Goal: Task Accomplishment & Management: Manage account settings

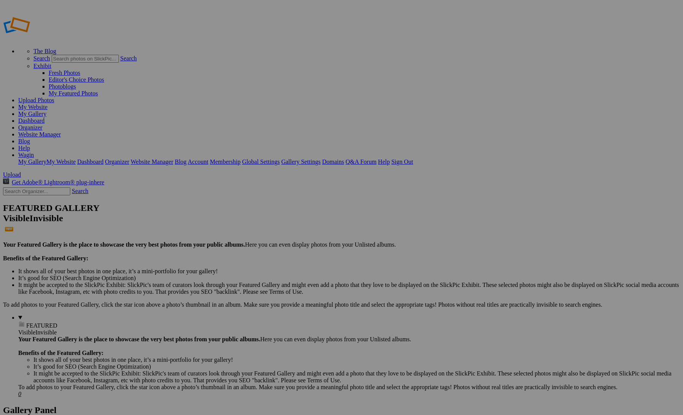
click at [260, 218] on input "Waginclub2025" at bounding box center [282, 222] width 83 height 8
drag, startPoint x: 269, startPoint y: 215, endPoint x: 259, endPoint y: 216, distance: 9.6
click at [259, 218] on input "W waginclub2025" at bounding box center [282, 222] width 83 height 8
click at [314, 218] on input "W waginclub2025" at bounding box center [282, 222] width 83 height 8
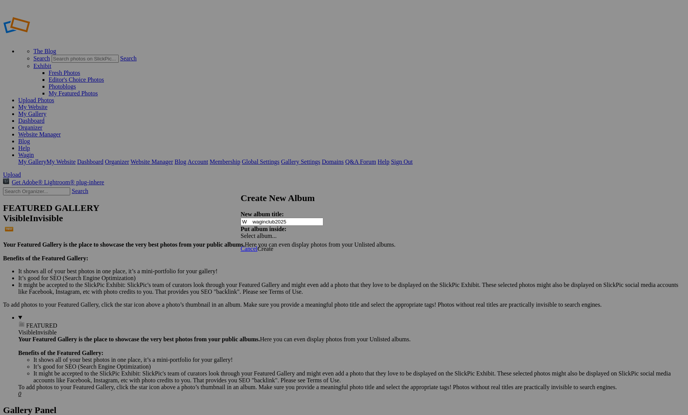
click at [283, 218] on input "W waginclub2025" at bounding box center [282, 222] width 83 height 8
type input "W waginclub2025"
click at [257, 245] on span "Cancel" at bounding box center [249, 248] width 17 height 6
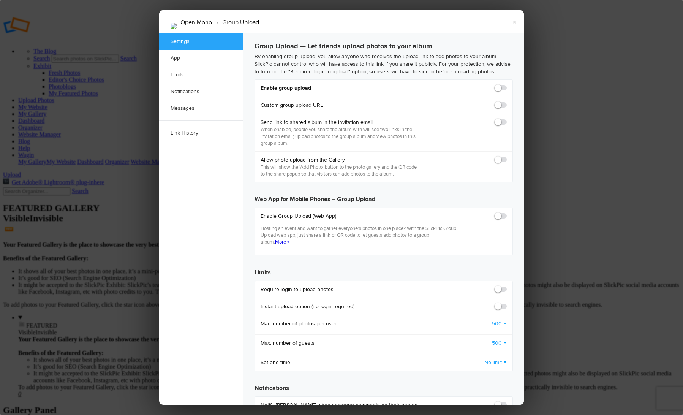
checkbox input "false"
checkbox input "true"
click at [506, 84] on span at bounding box center [506, 84] width 0 height 0
click at [506, 84] on input "checkbox" at bounding box center [506, 84] width 0 height 0
checkbox input "true"
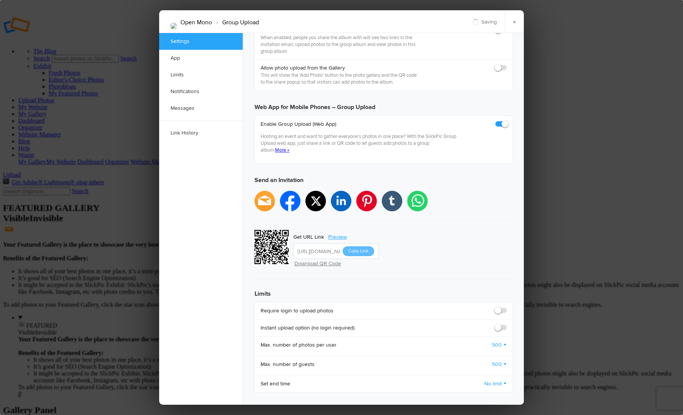
scroll to position [126, 0]
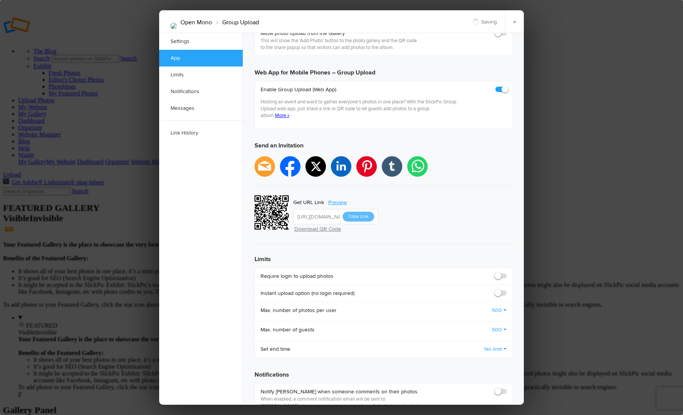
type input "https://slickpic.us/18550007MQcc"
click at [506, 272] on span at bounding box center [506, 272] width 0 height 0
click at [506, 272] on input "checkbox" at bounding box center [506, 272] width 0 height 0
checkbox input "true"
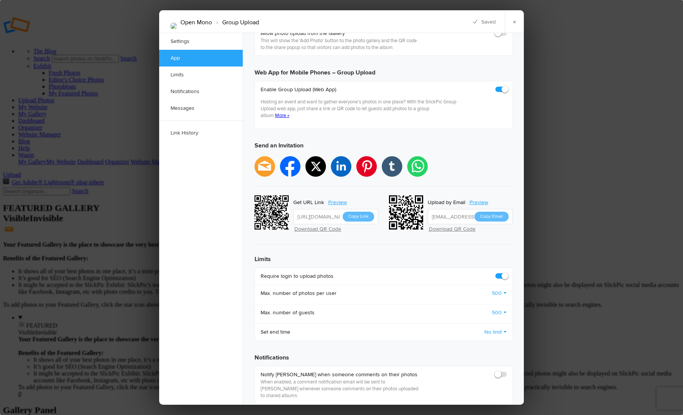
click at [353, 211] on button "Copy Link" at bounding box center [358, 216] width 32 height 10
click at [511, 24] on link "×" at bounding box center [514, 21] width 19 height 23
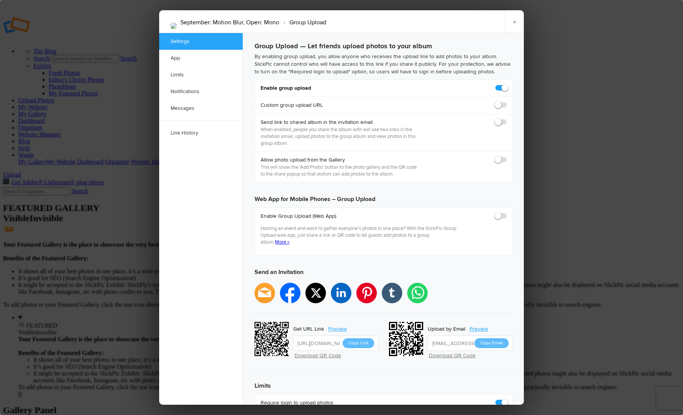
scroll to position [0, 0]
drag, startPoint x: 514, startPoint y: 24, endPoint x: 465, endPoint y: 39, distance: 51.1
click at [514, 23] on link "×" at bounding box center [514, 21] width 19 height 23
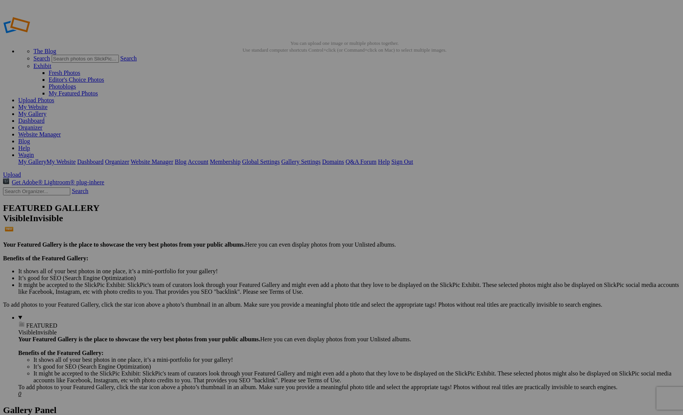
drag, startPoint x: 148, startPoint y: 41, endPoint x: 185, endPoint y: 37, distance: 36.6
drag, startPoint x: 252, startPoint y: 93, endPoint x: 225, endPoint y: 110, distance: 32.6
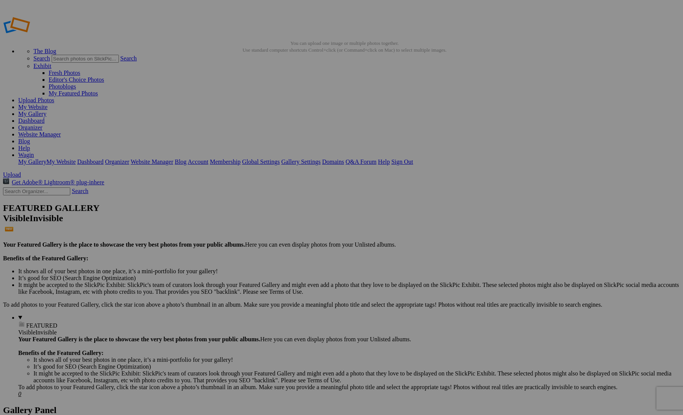
click at [277, 218] on input "text" at bounding box center [282, 222] width 83 height 8
type input "Rural Life"
click at [273, 252] on span "Create" at bounding box center [265, 255] width 16 height 6
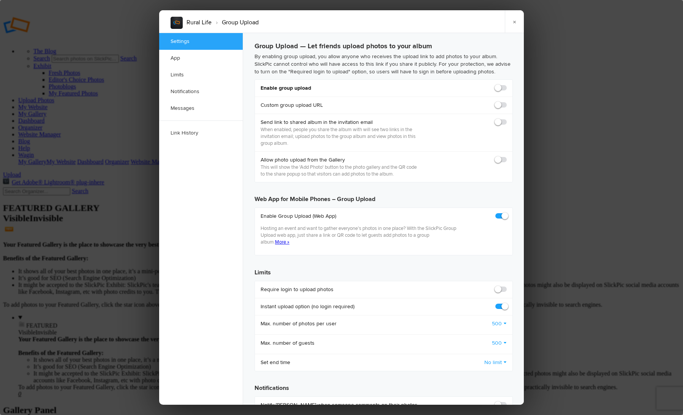
checkbox input "true"
click at [506, 84] on span at bounding box center [506, 84] width 0 height 0
click at [506, 84] on input "checkbox" at bounding box center [506, 84] width 0 height 0
checkbox input "true"
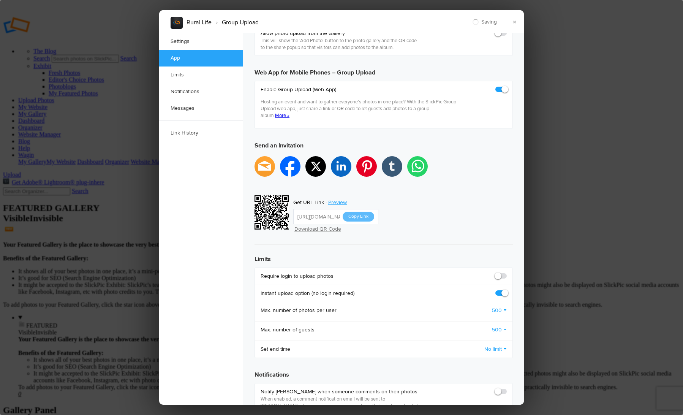
scroll to position [253, 0]
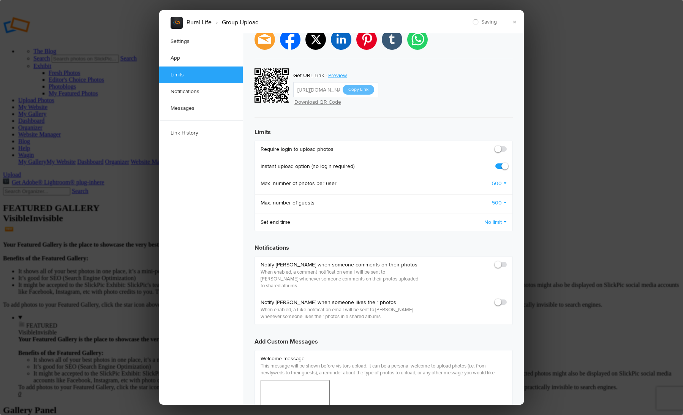
type input "https://slickpic.us/18550024NODj"
click at [506, 145] on span at bounding box center [506, 145] width 0 height 0
click at [506, 145] on input "checkbox" at bounding box center [506, 145] width 0 height 0
checkbox input "true"
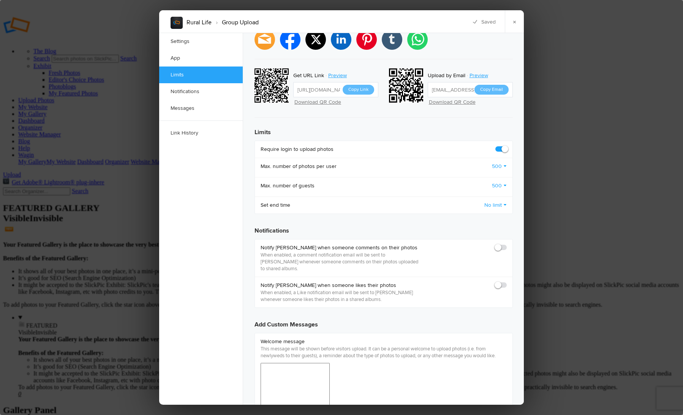
scroll to position [0, 0]
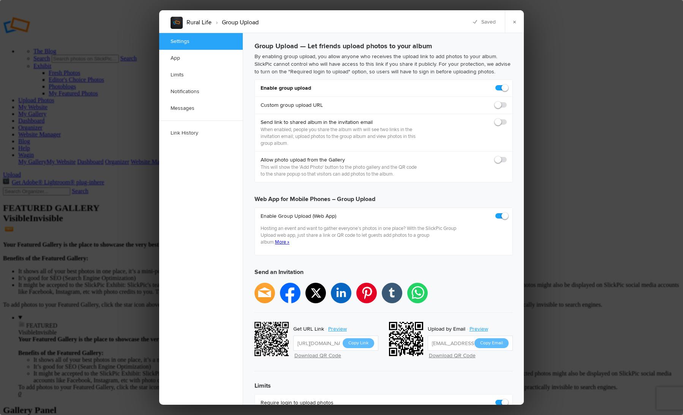
click at [357, 338] on button "Copy Link" at bounding box center [358, 343] width 32 height 10
click at [512, 20] on link "×" at bounding box center [514, 21] width 19 height 23
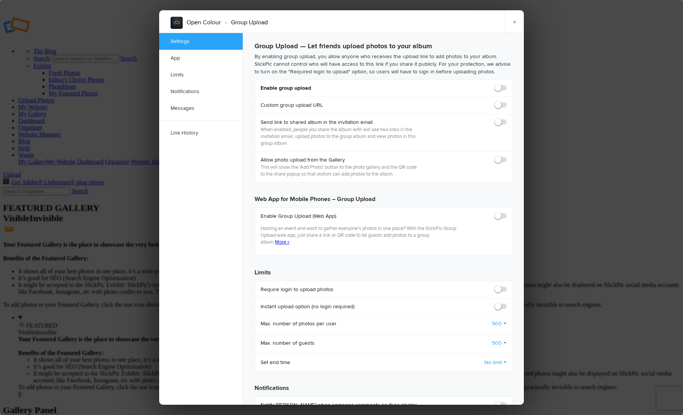
checkbox input "false"
checkbox input "true"
click at [506, 84] on span at bounding box center [506, 84] width 0 height 0
click at [506, 84] on input "checkbox" at bounding box center [506, 84] width 0 height 0
checkbox input "true"
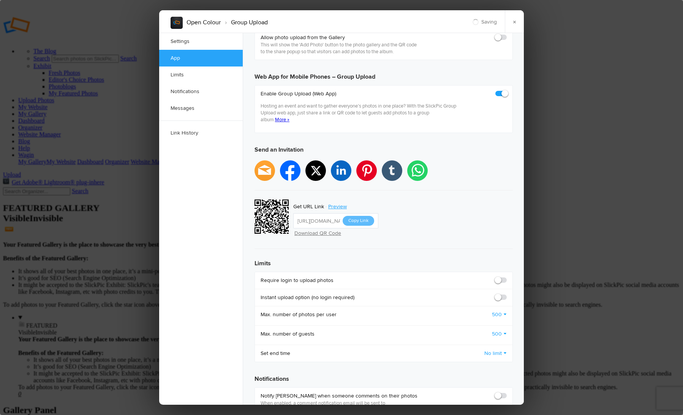
scroll to position [126, 0]
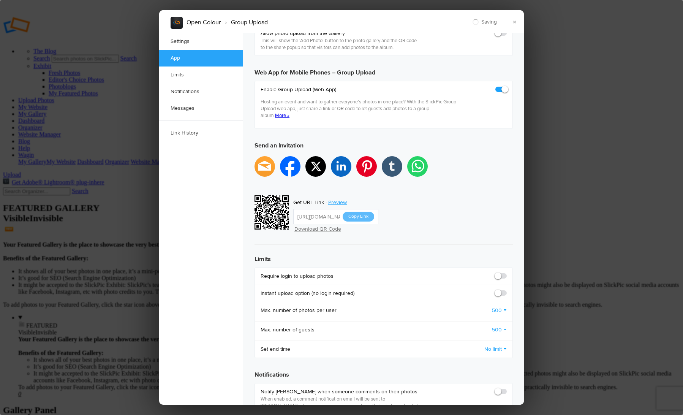
type input "https://slickpic.us/185500285jD-"
click at [506, 272] on span at bounding box center [506, 272] width 0 height 0
click at [506, 272] on input "checkbox" at bounding box center [506, 272] width 0 height 0
checkbox input "true"
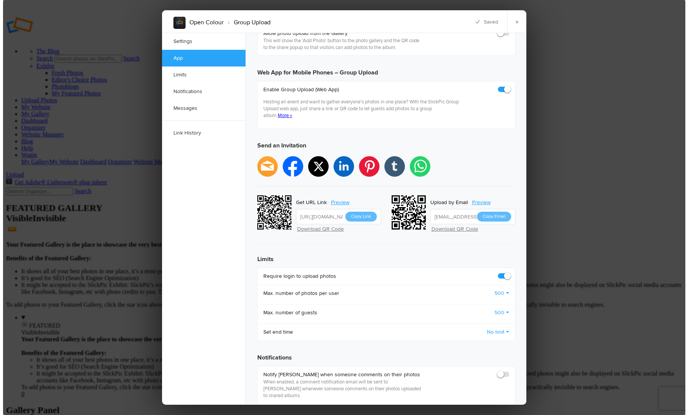
scroll to position [0, 0]
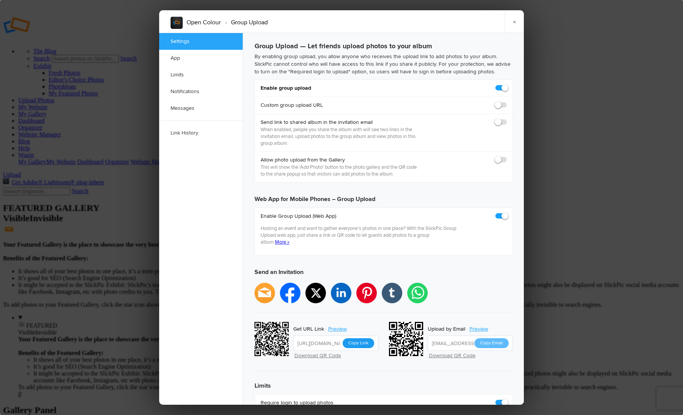
click at [358, 338] on button "Copy Link" at bounding box center [358, 343] width 32 height 10
drag, startPoint x: 513, startPoint y: 25, endPoint x: 393, endPoint y: 11, distance: 121.5
click at [513, 25] on link "×" at bounding box center [514, 21] width 19 height 23
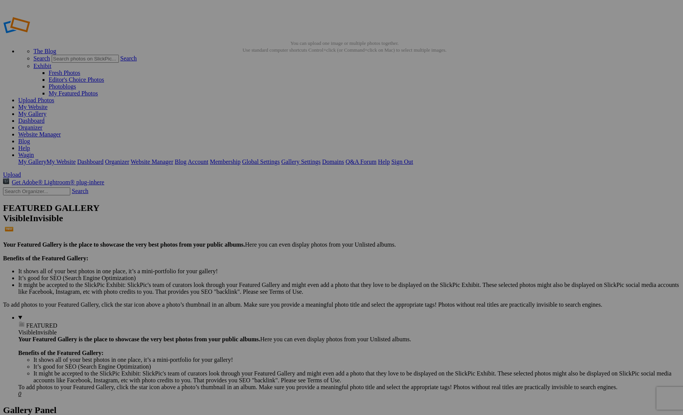
drag, startPoint x: 170, startPoint y: 147, endPoint x: 175, endPoint y: 151, distance: 6.5
click at [272, 236] on span "Yes" at bounding box center [267, 236] width 9 height 6
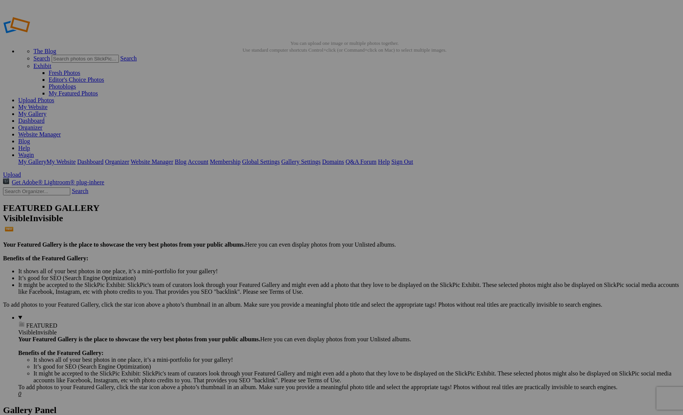
type input "Rural Life"
click at [273, 252] on span "Create" at bounding box center [265, 255] width 16 height 6
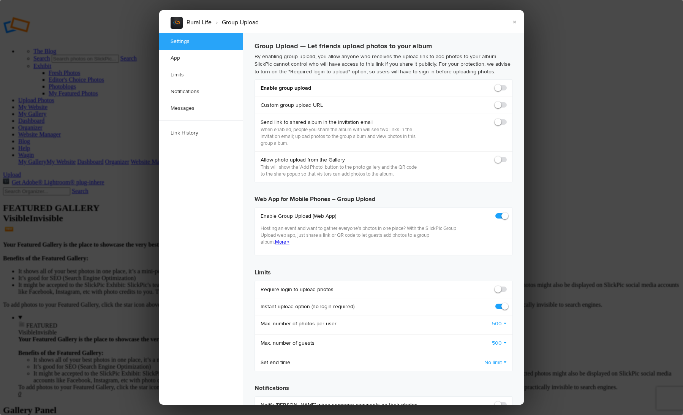
checkbox input "true"
click at [506, 84] on span at bounding box center [506, 84] width 0 height 0
click at [506, 84] on input "checkbox" at bounding box center [506, 84] width 0 height 0
checkbox input "true"
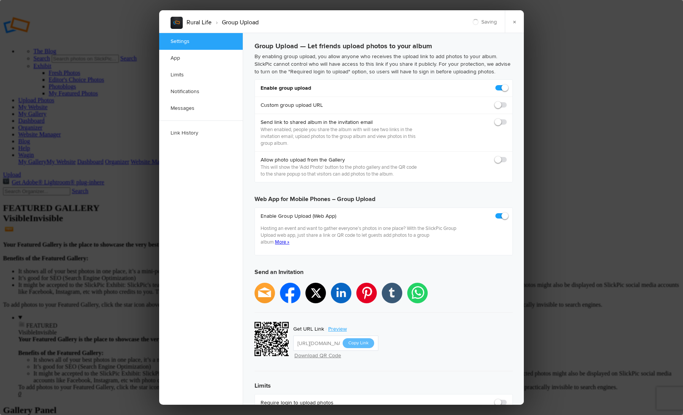
scroll to position [253, 0]
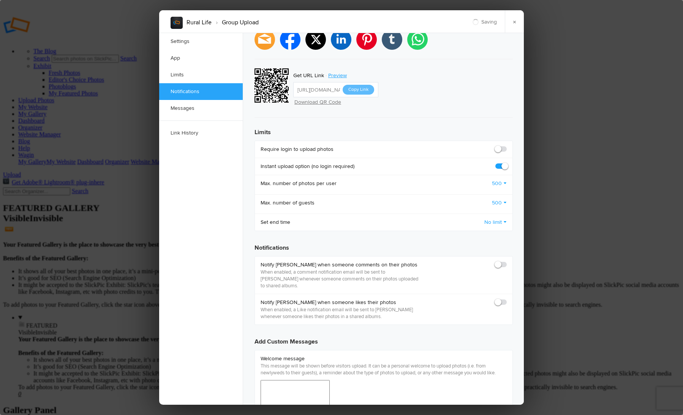
type input "[URL][DOMAIN_NAME]"
click at [506, 145] on span at bounding box center [506, 145] width 0 height 0
click at [506, 145] on input "checkbox" at bounding box center [506, 145] width 0 height 0
checkbox input "true"
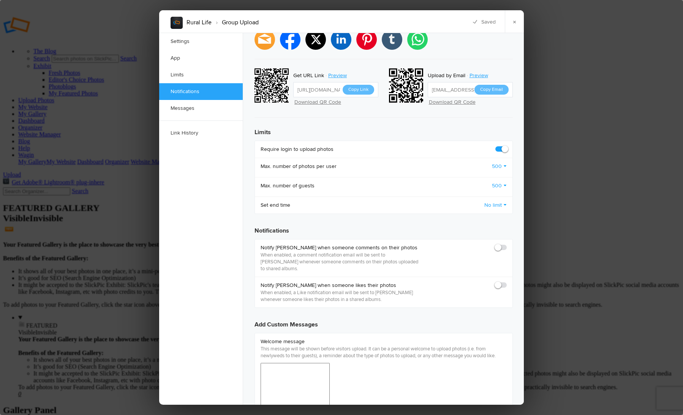
click at [503, 162] on link "500" at bounding box center [499, 166] width 15 height 8
click at [396, 141] on div "Require login to upload photos" at bounding box center [383, 149] width 257 height 17
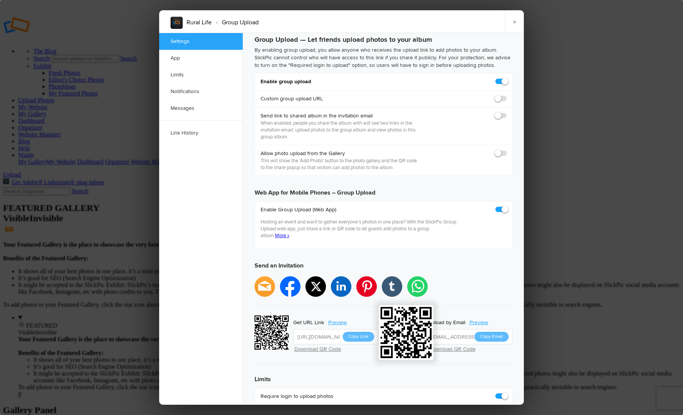
scroll to position [0, 0]
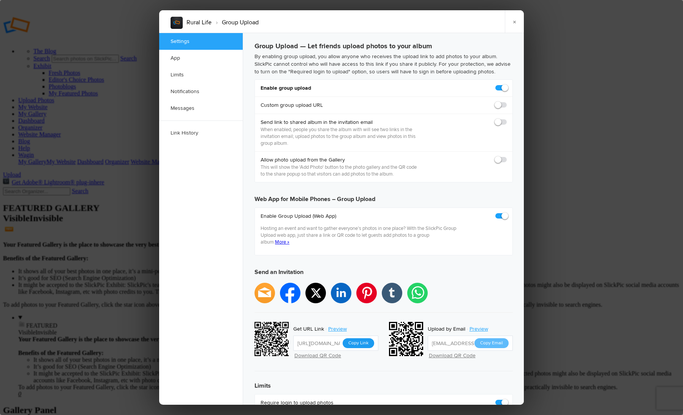
click at [359, 338] on button "Copy Link" at bounding box center [358, 343] width 32 height 10
click at [517, 23] on link "×" at bounding box center [514, 21] width 19 height 23
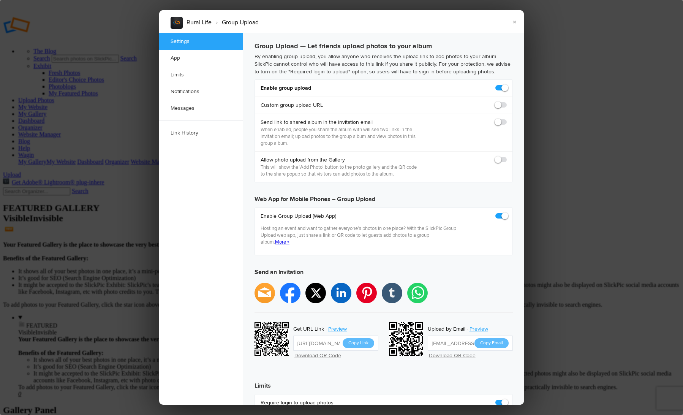
checkbox input "true"
click at [270, 282] on div at bounding box center [264, 292] width 20 height 20
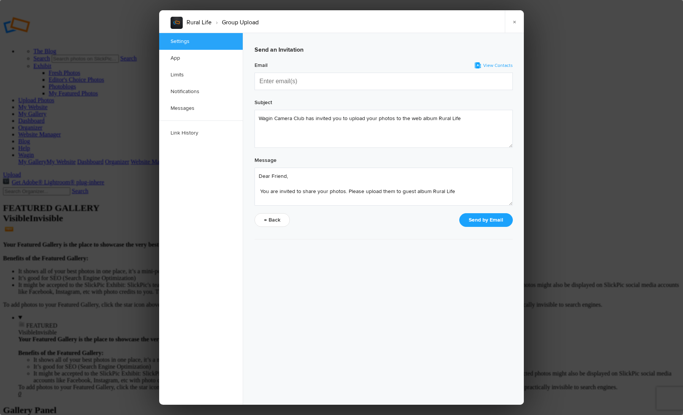
click at [498, 66] on span "View Contacts" at bounding box center [498, 66] width 30 height 6
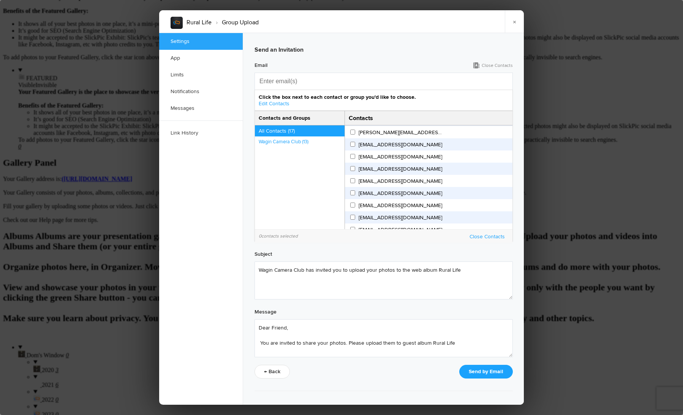
scroll to position [253, 0]
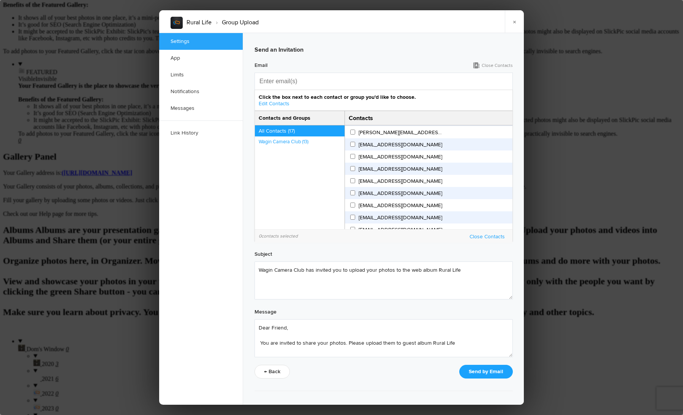
click at [284, 139] on link "Wagin Camera Club (13)" at bounding box center [302, 142] width 86 height 6
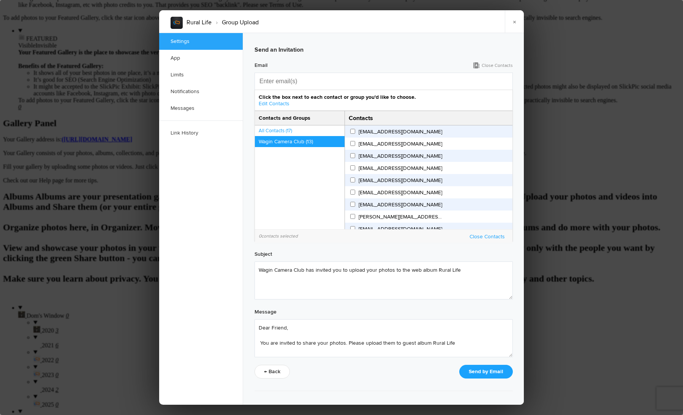
scroll to position [0, 0]
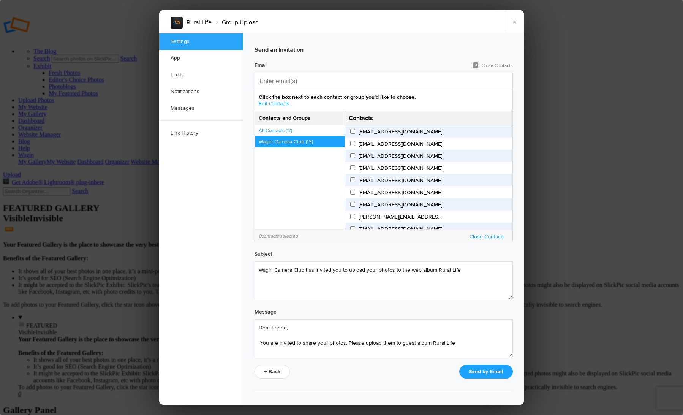
click at [351, 131] on input "bairstowpc@bigpond.com" at bounding box center [352, 131] width 5 height 5
checkbox input "true"
click at [353, 141] on input "bhill15jo@gmail.com" at bounding box center [352, 143] width 5 height 5
checkbox input "true"
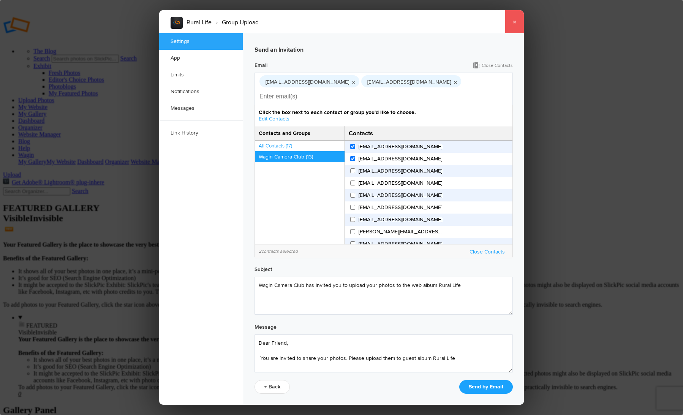
click at [513, 22] on link "×" at bounding box center [514, 21] width 19 height 23
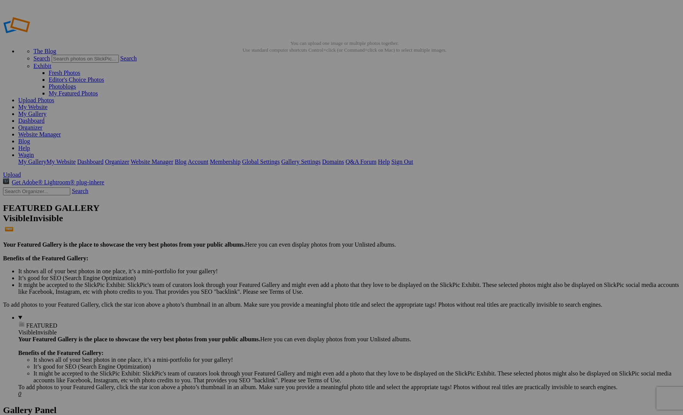
drag, startPoint x: 202, startPoint y: 41, endPoint x: 162, endPoint y: 40, distance: 40.2
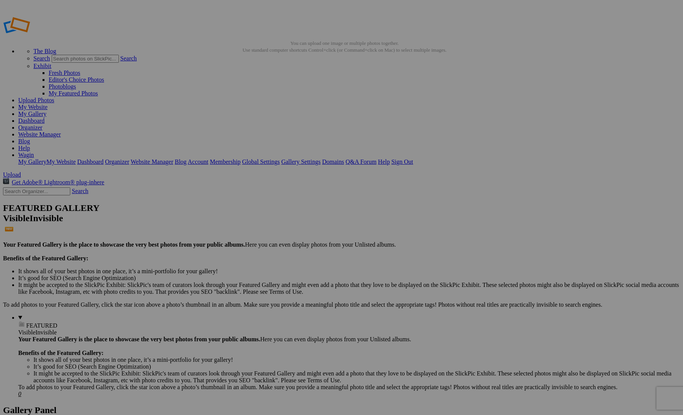
drag, startPoint x: 311, startPoint y: 104, endPoint x: 240, endPoint y: 112, distance: 71.1
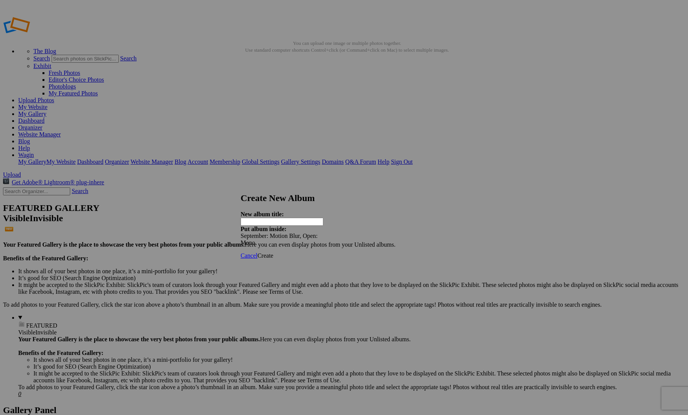
click at [289, 218] on input "text" at bounding box center [282, 222] width 83 height 8
type input "Motion Blur"
click at [273, 252] on span "Create" at bounding box center [265, 255] width 16 height 6
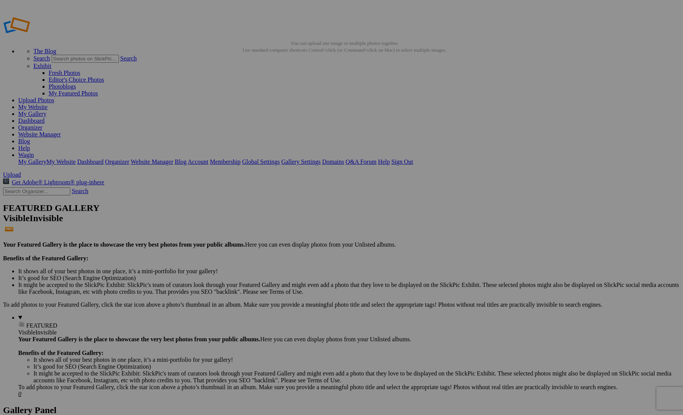
drag, startPoint x: 216, startPoint y: 203, endPoint x: 33, endPoint y: 296, distance: 204.9
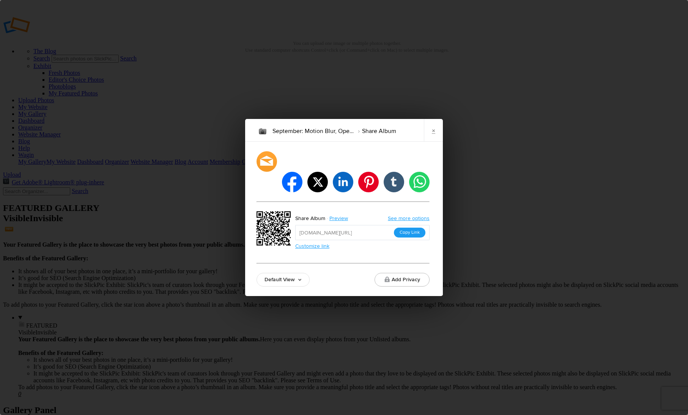
click at [412, 227] on button "Copy Link" at bounding box center [410, 232] width 32 height 10
click at [434, 142] on link "×" at bounding box center [433, 130] width 19 height 23
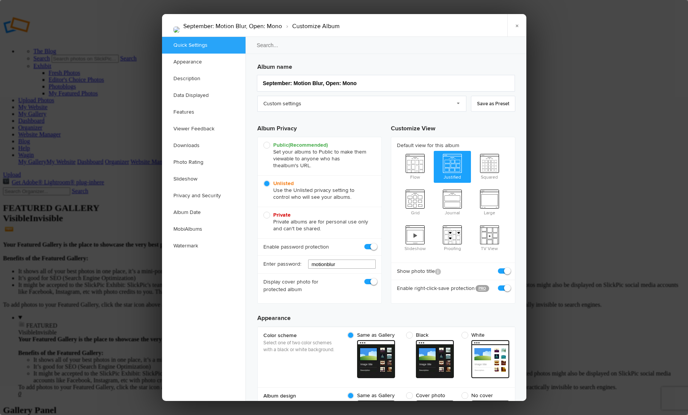
drag, startPoint x: 349, startPoint y: 262, endPoint x: 292, endPoint y: 265, distance: 56.6
click at [292, 265] on div "Enter password: motionblur" at bounding box center [320, 264] width 124 height 18
click at [515, 26] on link "×" at bounding box center [517, 25] width 19 height 23
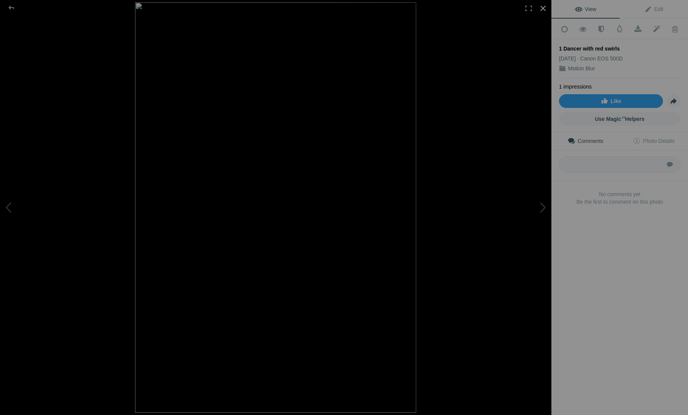
click at [544, 8] on div at bounding box center [543, 8] width 17 height 17
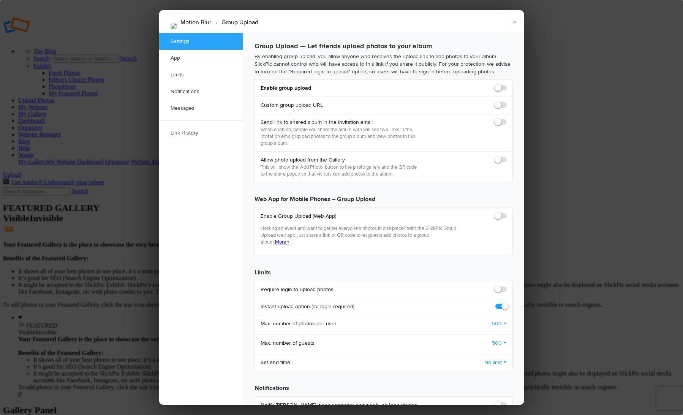
scroll to position [253, 0]
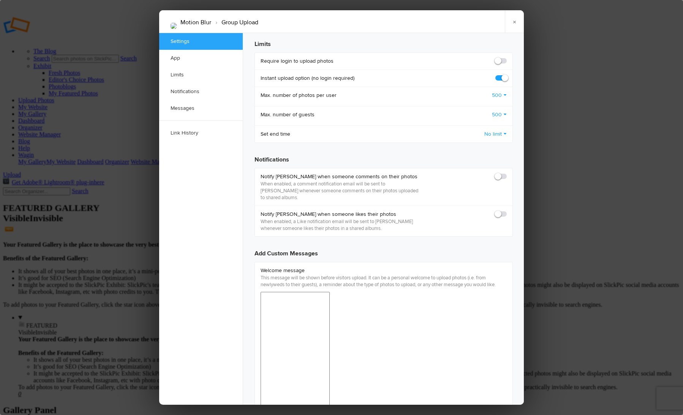
checkbox input "true"
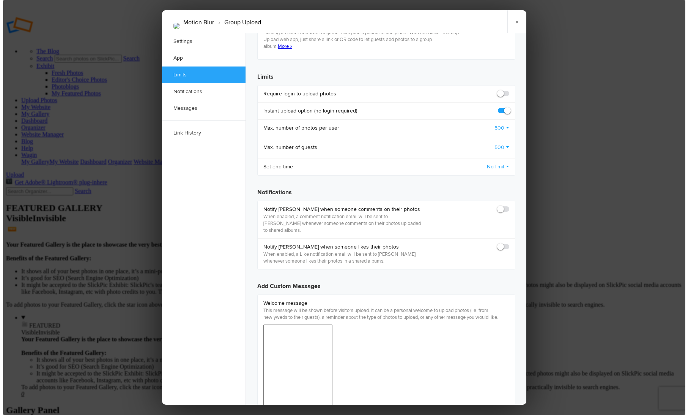
scroll to position [69, 0]
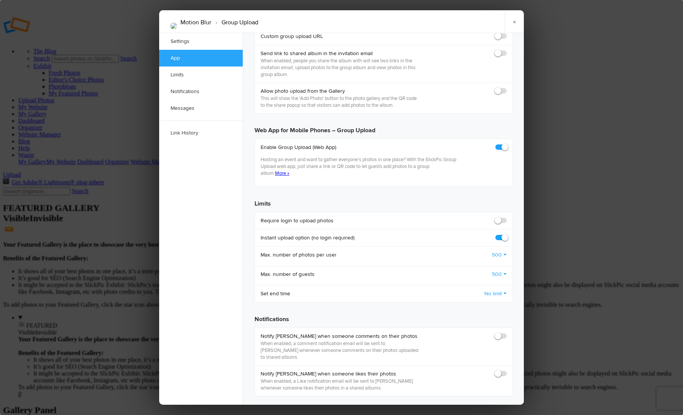
click at [506, 217] on span at bounding box center [506, 217] width 0 height 0
click at [506, 216] on input "checkbox" at bounding box center [506, 216] width 0 height 0
checkbox input "true"
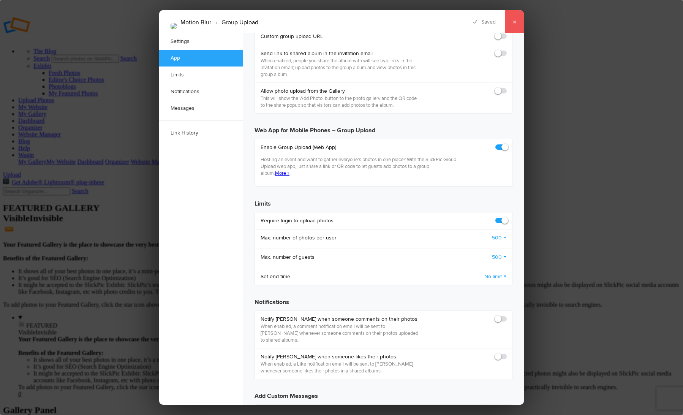
click at [516, 20] on link "×" at bounding box center [514, 21] width 19 height 23
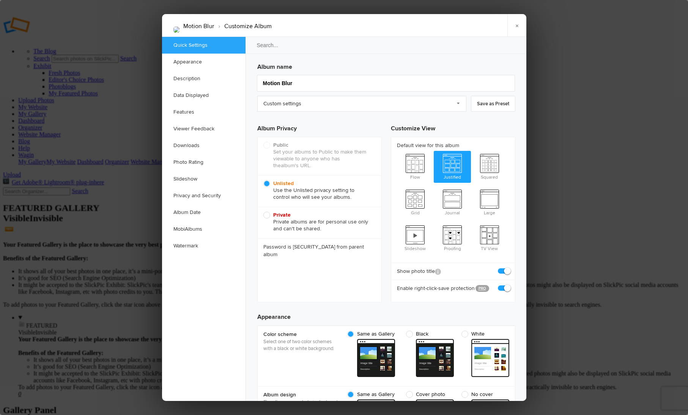
scroll to position [0, 0]
click at [187, 193] on link "Privacy and Security" at bounding box center [204, 195] width 84 height 17
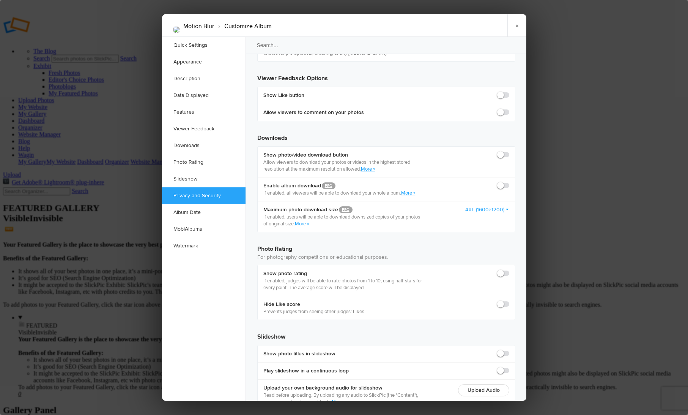
scroll to position [1411, 0]
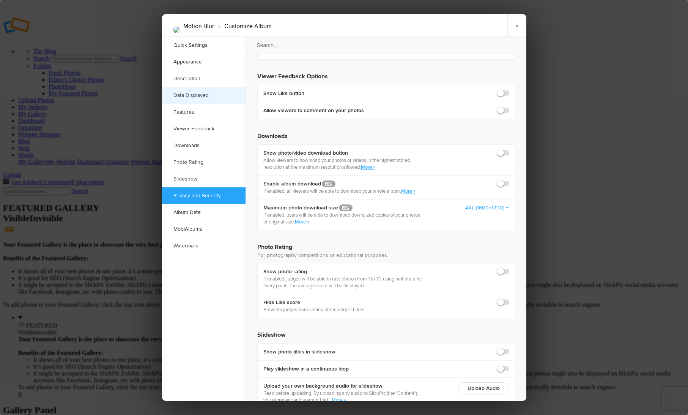
click at [181, 97] on link "Data Displayed" at bounding box center [204, 95] width 84 height 17
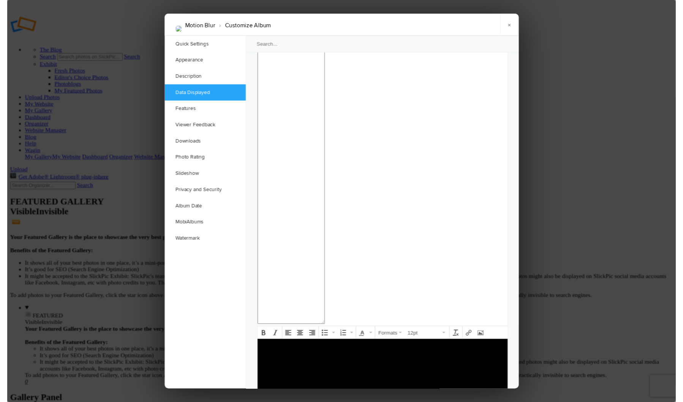
scroll to position [694, 0]
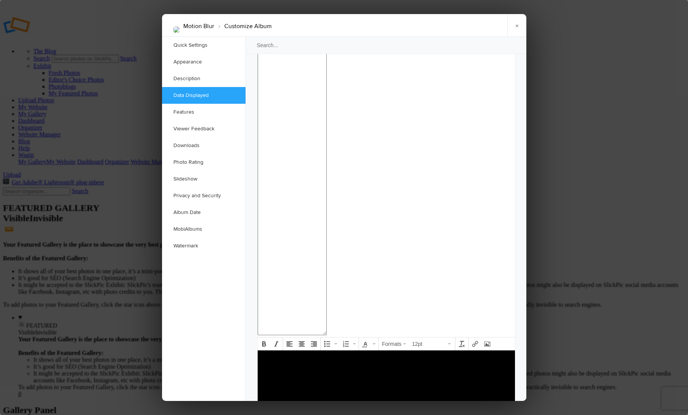
checkbox input "true"
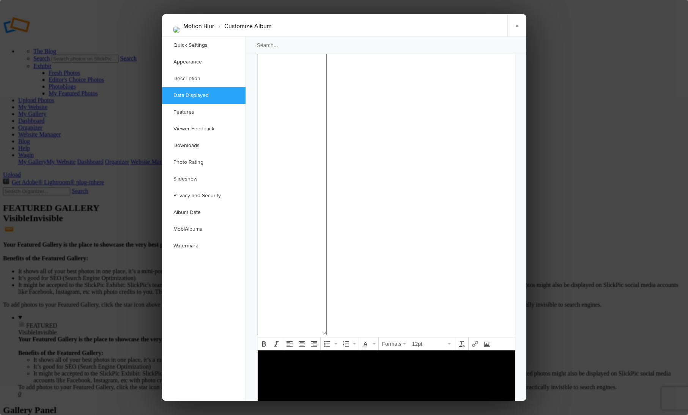
drag, startPoint x: 518, startPoint y: 28, endPoint x: 490, endPoint y: 43, distance: 32.1
click at [518, 28] on link "×" at bounding box center [517, 25] width 19 height 23
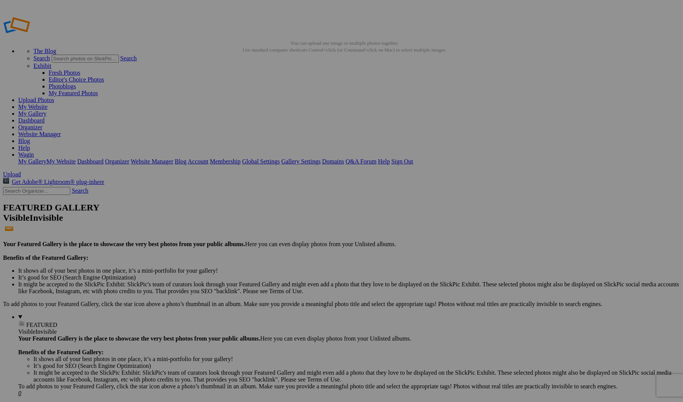
drag, startPoint x: 254, startPoint y: 49, endPoint x: 249, endPoint y: 48, distance: 4.6
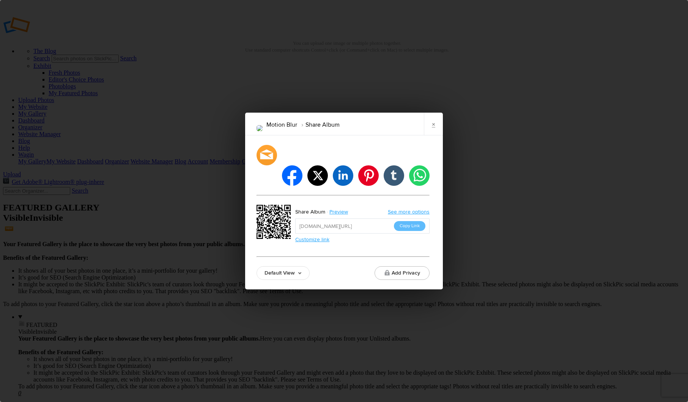
drag, startPoint x: 382, startPoint y: 215, endPoint x: 293, endPoint y: 215, distance: 88.8
click at [293, 215] on div "Share Album Preview See more options https://slickpic.us/185501300Okz Copy Link…" at bounding box center [343, 223] width 173 height 36
click at [436, 136] on link "×" at bounding box center [433, 124] width 19 height 23
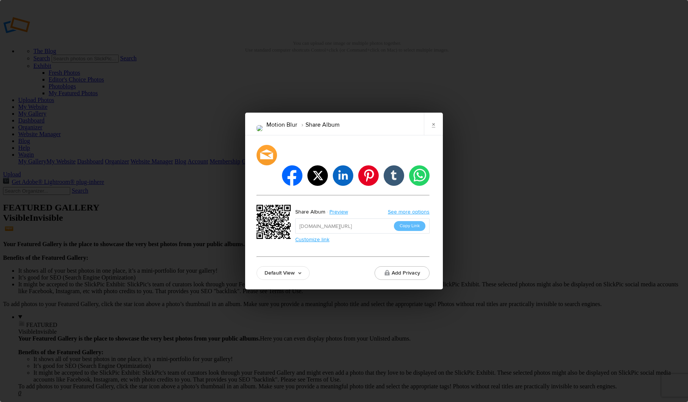
click at [415, 221] on button "Copy Link" at bounding box center [410, 226] width 32 height 10
click at [435, 134] on link "×" at bounding box center [433, 124] width 19 height 23
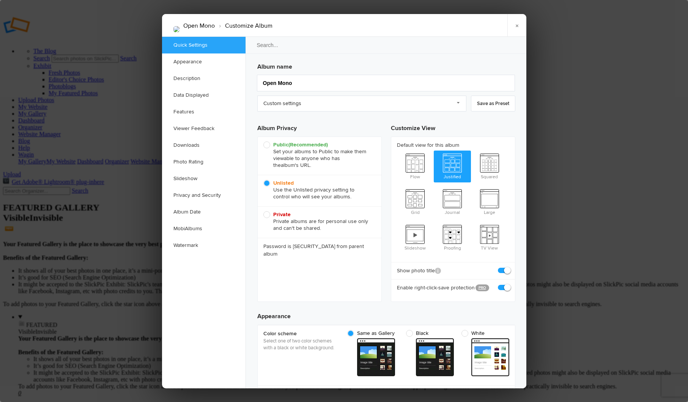
click at [269, 144] on span "Public (Recommended) Set your albums to Public to make them viewable to anyone …" at bounding box center [317, 155] width 109 height 27
click at [263, 142] on input "Public (Recommended) Set your albums to Public to make them viewable to anyone …" at bounding box center [263, 141] width 0 height 0
radio input "true"
drag, startPoint x: 519, startPoint y: 27, endPoint x: 422, endPoint y: 20, distance: 97.8
click at [519, 27] on link "×" at bounding box center [517, 25] width 19 height 23
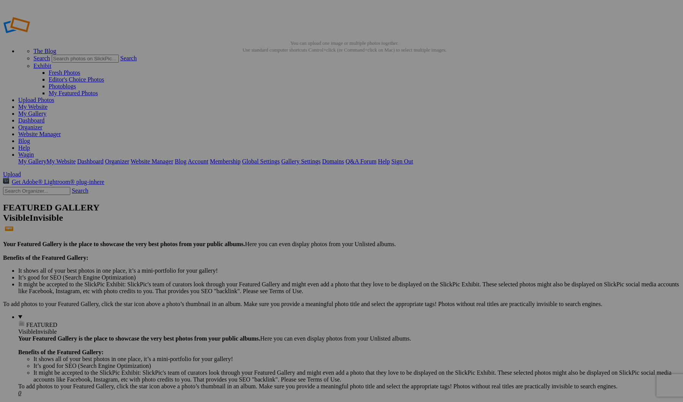
drag, startPoint x: 473, startPoint y: 9, endPoint x: 425, endPoint y: 173, distance: 171.2
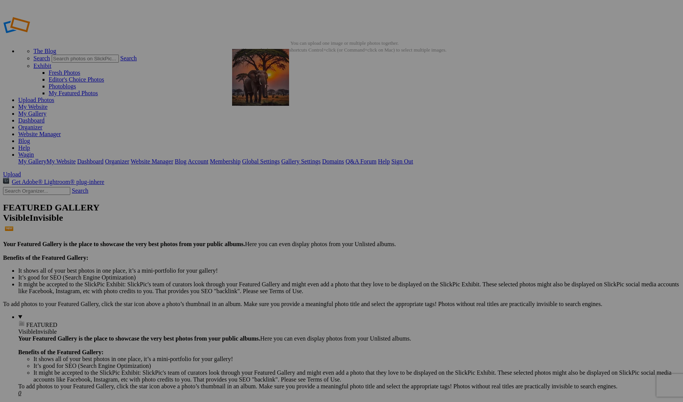
drag, startPoint x: 430, startPoint y: 118, endPoint x: 348, endPoint y: 109, distance: 83.3
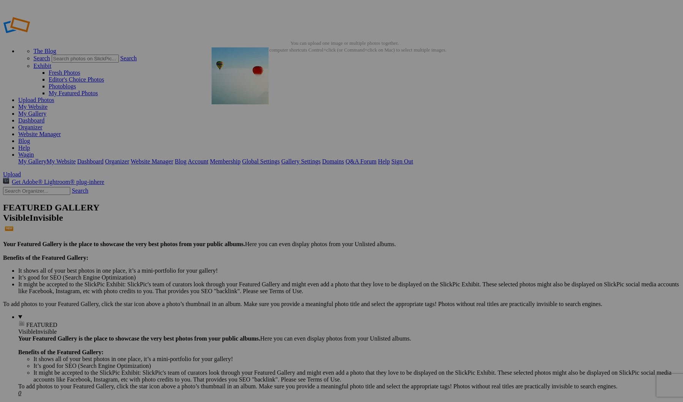
drag, startPoint x: 417, startPoint y: 106, endPoint x: 320, endPoint y: 102, distance: 96.9
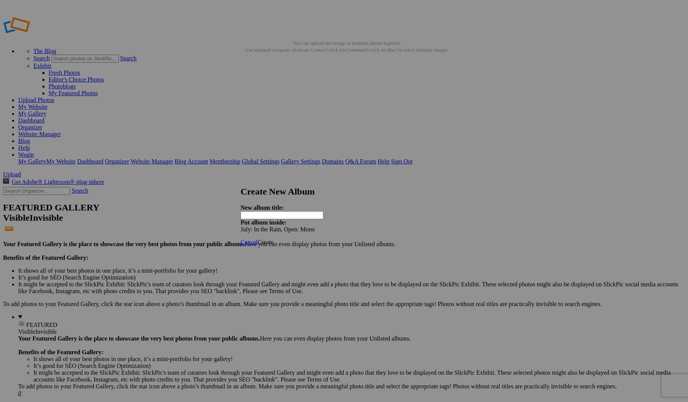
click at [295, 211] on input "text" at bounding box center [282, 215] width 83 height 8
type input "The Rain"
click at [273, 239] on span "Create" at bounding box center [265, 242] width 16 height 6
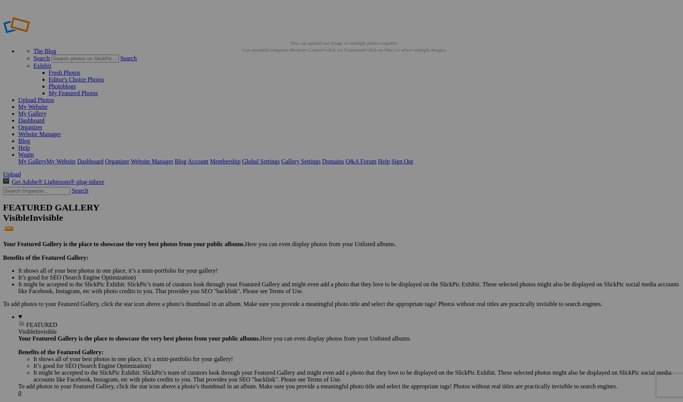
drag, startPoint x: 556, startPoint y: 76, endPoint x: 542, endPoint y: 62, distance: 20.4
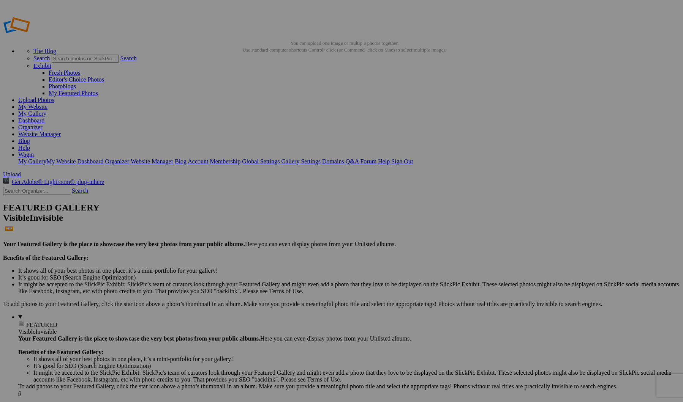
drag, startPoint x: 208, startPoint y: 200, endPoint x: 38, endPoint y: 272, distance: 183.9
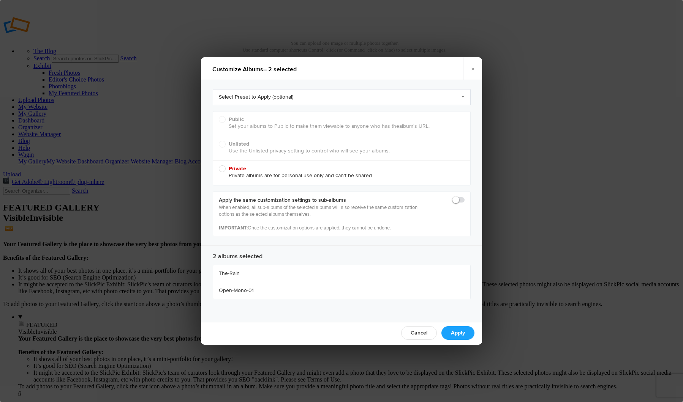
radio input "true"
click at [224, 120] on span "Public (Recommended) Set your albums to Public to make them viewable to anyone …" at bounding box center [340, 123] width 242 height 14
click at [219, 116] on input "Public (Recommended) Set your albums to Public to make them viewable to anyone …" at bounding box center [218, 116] width 0 height 0
radio input "true"
click at [458, 333] on link "Apply" at bounding box center [457, 333] width 33 height 14
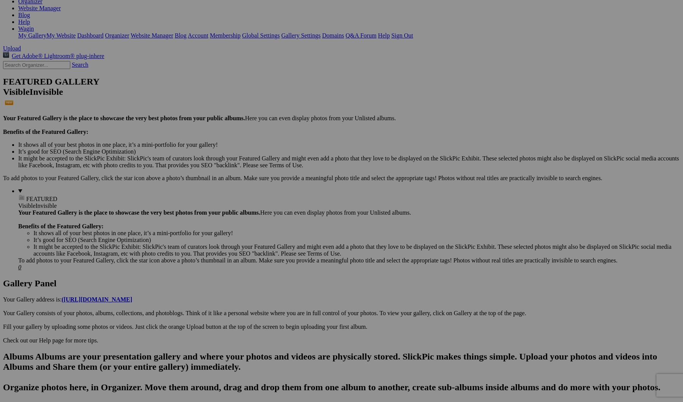
scroll to position [126, 0]
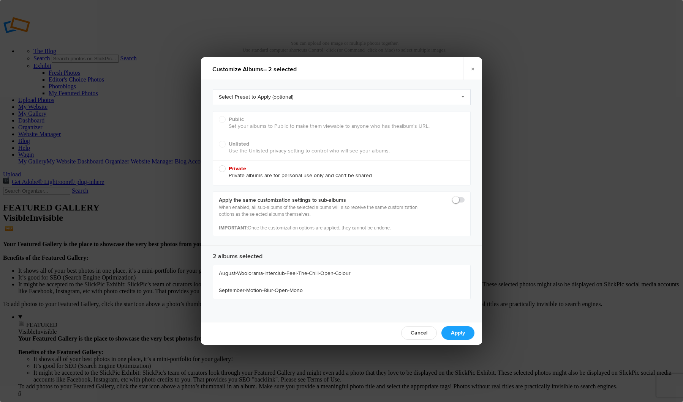
radio input "true"
click at [220, 119] on span "Public (Recommended) Set your albums to Public to make them viewable to anyone …" at bounding box center [340, 123] width 242 height 14
click at [219, 116] on input "Public (Recommended) Set your albums to Public to make them viewable to anyone …" at bounding box center [218, 116] width 0 height 0
radio input "true"
click at [452, 331] on link "Apply" at bounding box center [457, 333] width 33 height 14
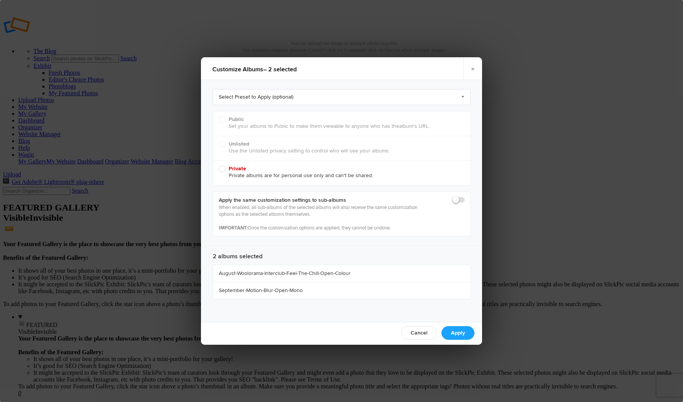
radio input "true"
click at [464, 197] on span at bounding box center [464, 197] width 0 height 0
click at [464, 197] on input "checkbox" at bounding box center [464, 196] width 0 height 0
checkbox input "true"
click at [221, 117] on span "Public (Recommended) Set your albums to Public to make them viewable to anyone …" at bounding box center [340, 123] width 242 height 14
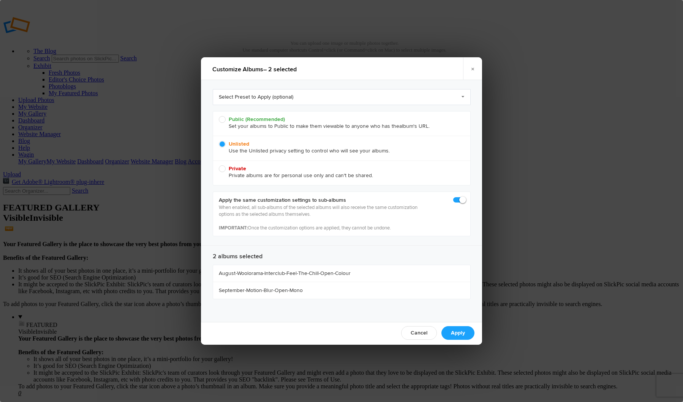
click at [219, 116] on input "Public (Recommended) Set your albums to Public to make them viewable to anyone …" at bounding box center [218, 116] width 0 height 0
radio input "true"
click at [455, 337] on link "Apply" at bounding box center [457, 333] width 33 height 14
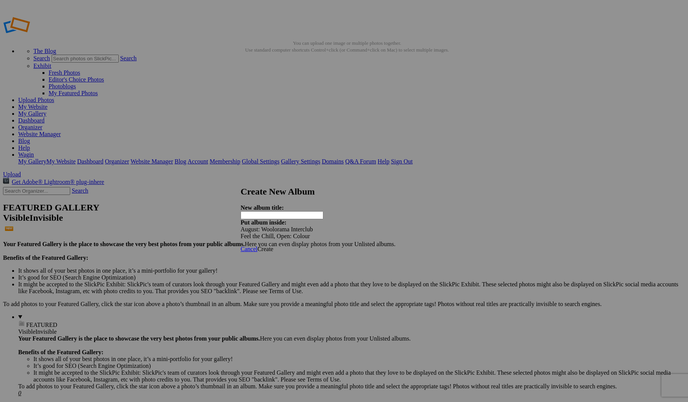
click at [290, 214] on input "text" at bounding box center [282, 215] width 83 height 8
type input "The Chill"
click at [273, 246] on span "Create" at bounding box center [265, 249] width 16 height 6
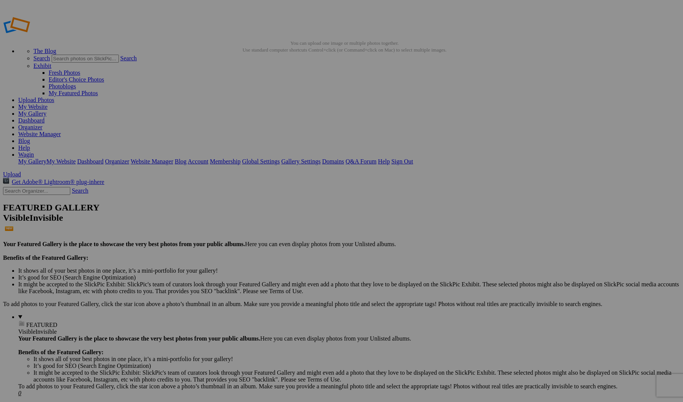
drag, startPoint x: 13, startPoint y: 308, endPoint x: 17, endPoint y: 330, distance: 22.8
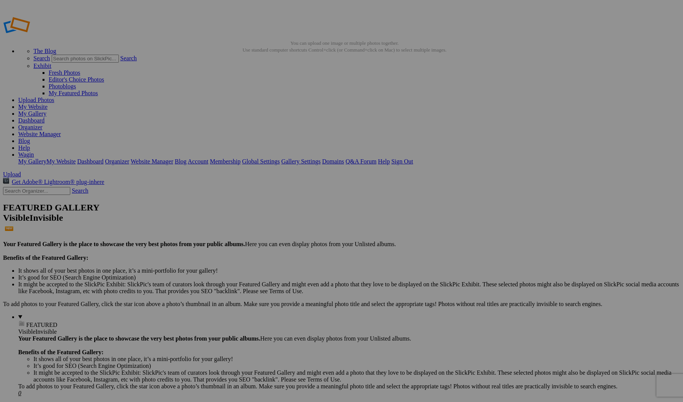
drag, startPoint x: 212, startPoint y: 201, endPoint x: 46, endPoint y: 321, distance: 204.4
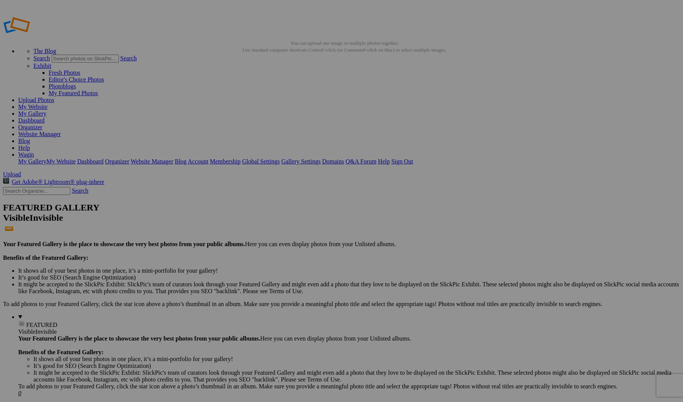
drag, startPoint x: 135, startPoint y: 39, endPoint x: 231, endPoint y: 43, distance: 96.1
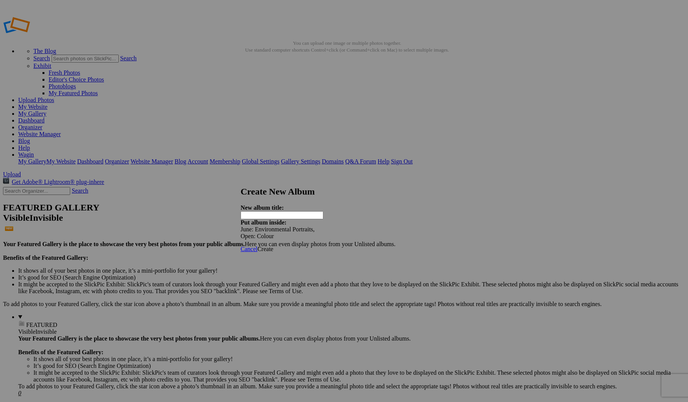
click at [306, 211] on input "text" at bounding box center [282, 215] width 83 height 8
paste input "Environmental Portraits"
type input "Environmental Portraits"
click at [273, 246] on span "Create" at bounding box center [265, 249] width 16 height 6
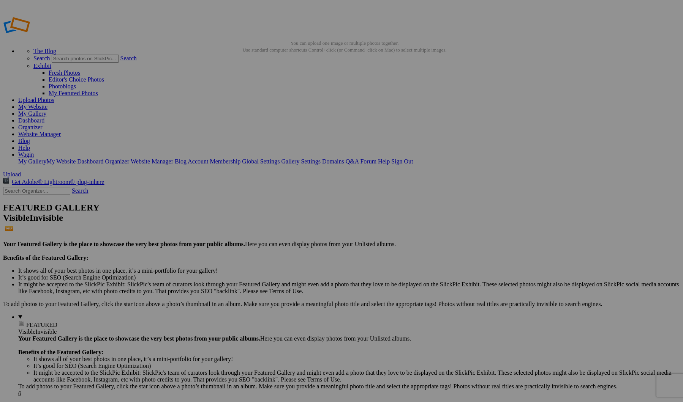
drag, startPoint x: 216, startPoint y: 197, endPoint x: 56, endPoint y: 262, distance: 172.8
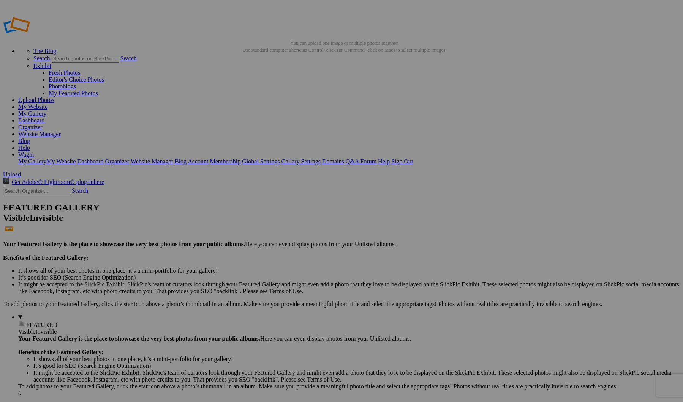
drag, startPoint x: 214, startPoint y: 42, endPoint x: 307, endPoint y: 42, distance: 93.0
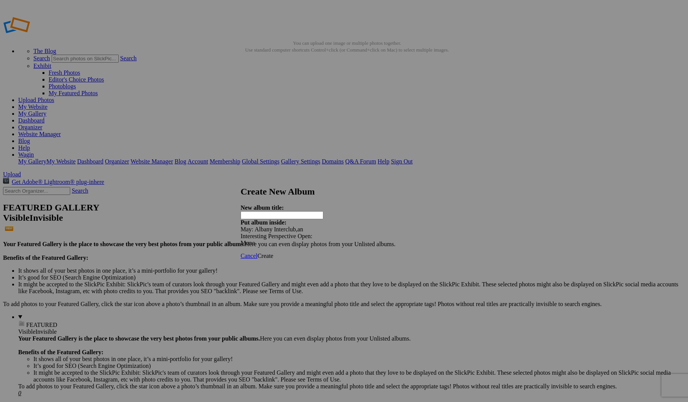
click at [288, 211] on input "text" at bounding box center [282, 215] width 83 height 8
paste input "Interesting Perspective"
type input "Interesting Perspective"
click at [273, 253] on span "Create" at bounding box center [265, 256] width 16 height 6
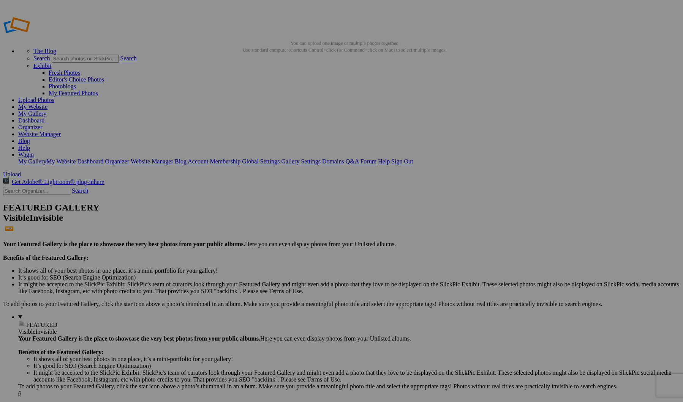
drag, startPoint x: 210, startPoint y: 202, endPoint x: 54, endPoint y: 251, distance: 164.1
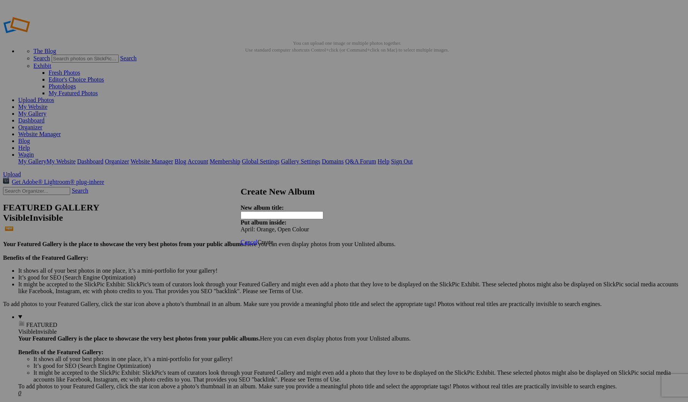
click at [269, 211] on input "text" at bounding box center [282, 215] width 83 height 8
paste input "Orange"
type input "Orange"
click at [273, 239] on span "Create" at bounding box center [265, 242] width 16 height 6
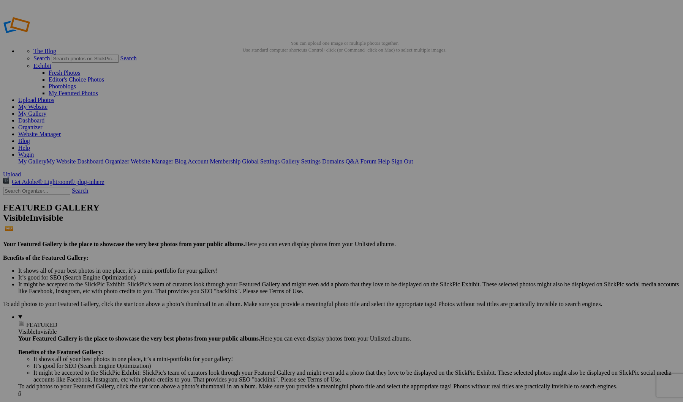
drag, startPoint x: 142, startPoint y: 295, endPoint x: 38, endPoint y: 236, distance: 119.6
drag, startPoint x: 138, startPoint y: 43, endPoint x: 192, endPoint y: 39, distance: 54.4
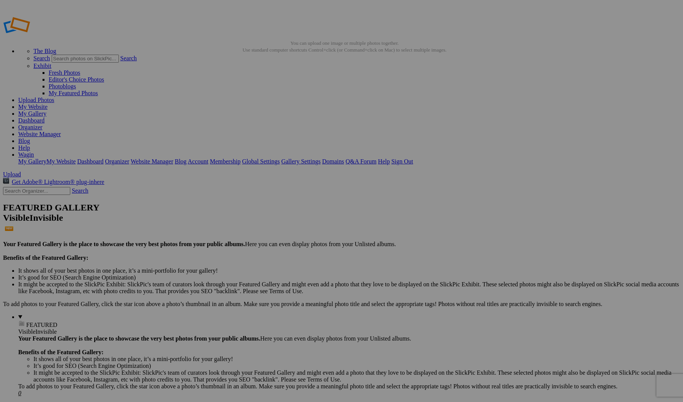
drag, startPoint x: 183, startPoint y: 44, endPoint x: 140, endPoint y: 39, distance: 43.2
drag, startPoint x: 137, startPoint y: 40, endPoint x: 194, endPoint y: 41, distance: 56.6
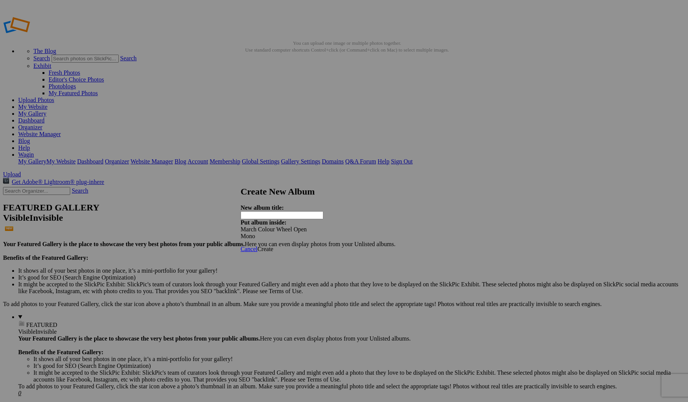
click at [276, 211] on input "text" at bounding box center [282, 215] width 83 height 8
paste input "Colour Wheel"
type input "Colour Wheel"
click at [273, 246] on span "Create" at bounding box center [265, 249] width 16 height 6
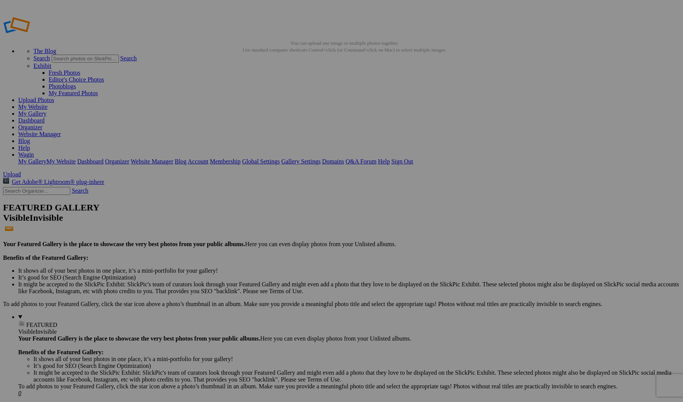
drag, startPoint x: 145, startPoint y: 297, endPoint x: 45, endPoint y: 235, distance: 118.0
drag, startPoint x: 126, startPoint y: 40, endPoint x: 212, endPoint y: 39, distance: 85.8
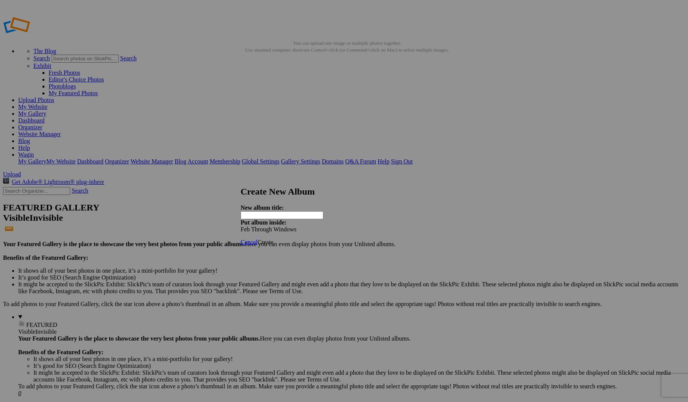
click at [271, 212] on input "text" at bounding box center [282, 215] width 83 height 8
paste input "Through Windows"
type input "Through Windows"
click at [273, 239] on span "Create" at bounding box center [265, 242] width 16 height 6
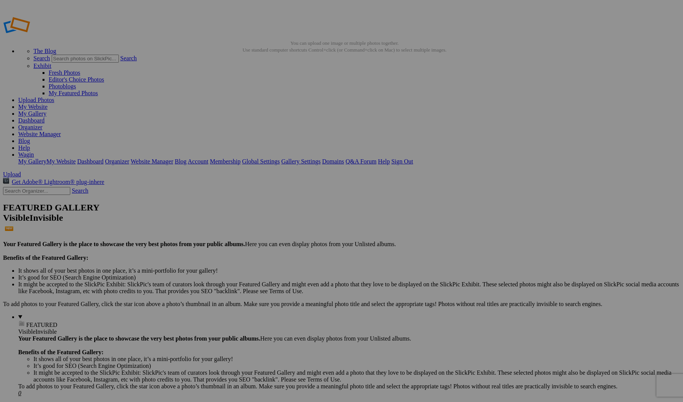
drag, startPoint x: 217, startPoint y: 207, endPoint x: 55, endPoint y: 215, distance: 162.3
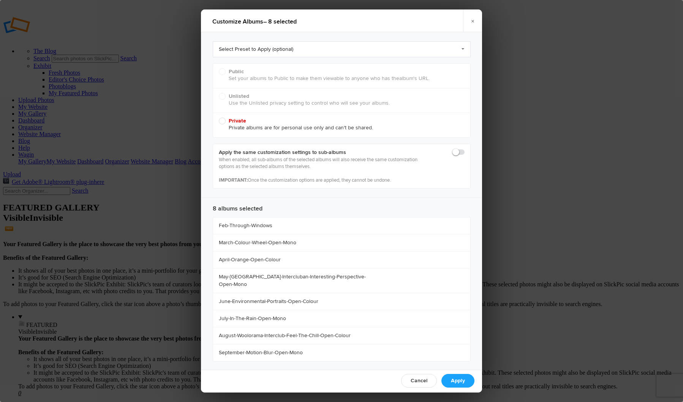
radio input "true"
click at [222, 70] on span "Public (Recommended) Set your albums to Public to make them viewable to anyone …" at bounding box center [340, 75] width 242 height 14
click at [219, 68] on input "Public (Recommended) Set your albums to Public to make them viewable to anyone …" at bounding box center [218, 68] width 0 height 0
radio input "true"
click at [464, 149] on span at bounding box center [464, 149] width 0 height 0
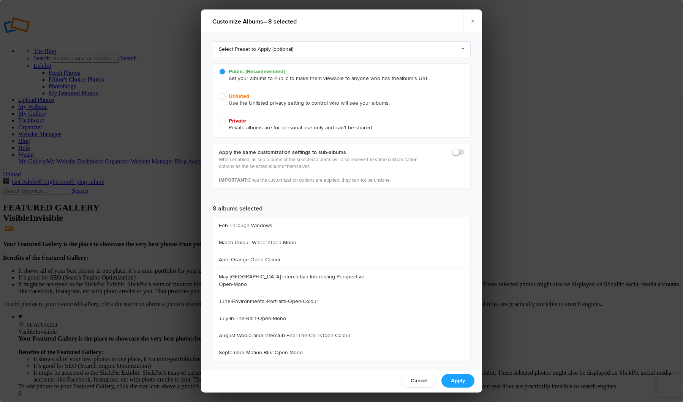
click at [464, 149] on input "checkbox" at bounding box center [464, 148] width 0 height 0
checkbox input "true"
drag, startPoint x: 462, startPoint y: 380, endPoint x: 481, endPoint y: 374, distance: 20.0
click at [462, 380] on link "Apply" at bounding box center [457, 381] width 33 height 14
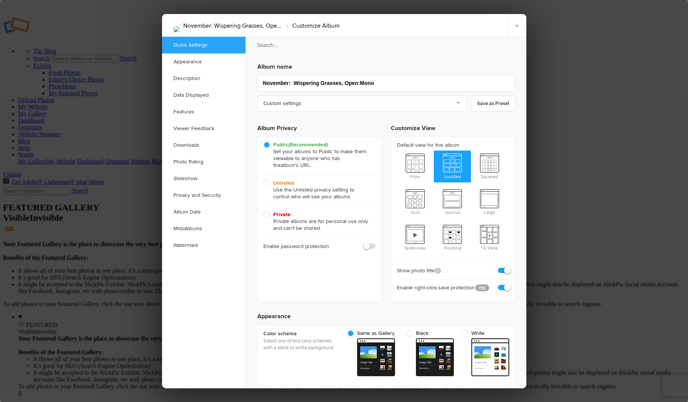
click at [262, 184] on div "Unlisted Use the Unlisted privacy setting to control who will see your albums." at bounding box center [320, 191] width 124 height 32
click at [270, 185] on span "Unlisted Use the Unlisted privacy setting to control who will see your albums." at bounding box center [317, 190] width 109 height 20
click at [263, 180] on input "Unlisted Use the Unlisted privacy setting to control who will see your albums." at bounding box center [263, 180] width 0 height 0
radio input "true"
click at [520, 24] on link "×" at bounding box center [517, 25] width 19 height 23
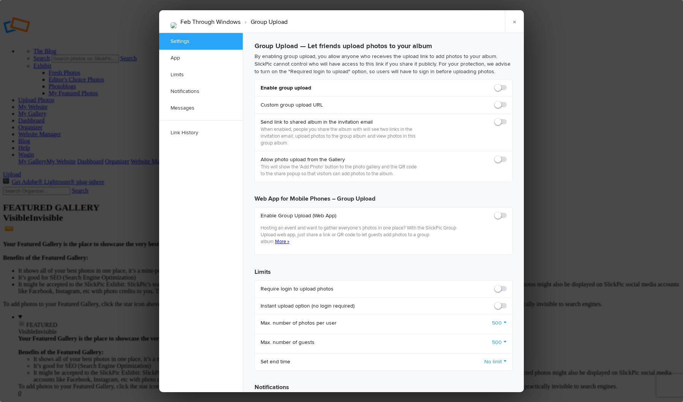
checkbox input "false"
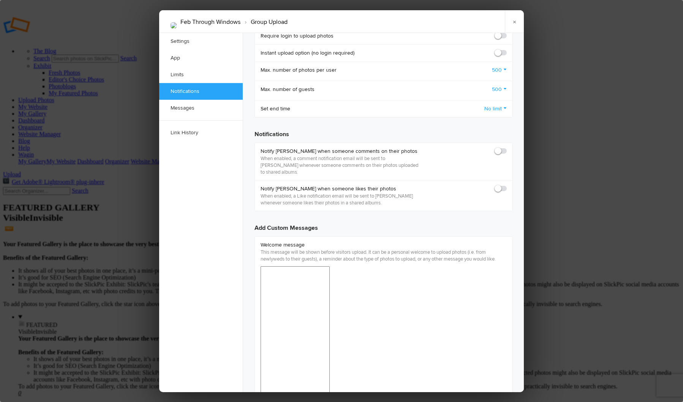
checkbox input "true"
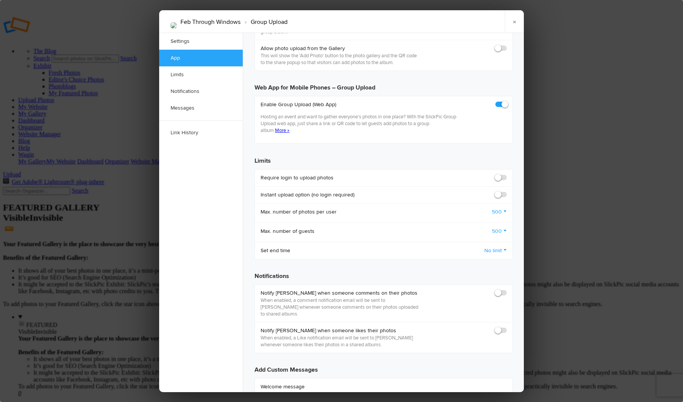
scroll to position [80, 0]
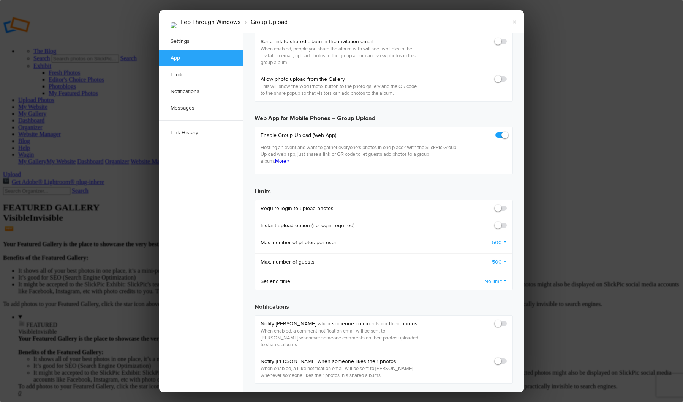
drag, startPoint x: 503, startPoint y: 315, endPoint x: 508, endPoint y: 351, distance: 36.1
click at [506, 320] on span at bounding box center [506, 320] width 0 height 0
click at [506, 320] on input "checkbox" at bounding box center [506, 320] width 0 height 0
click at [506, 320] on span at bounding box center [506, 320] width 0 height 0
click at [506, 320] on input "checkbox" at bounding box center [506, 320] width 0 height 0
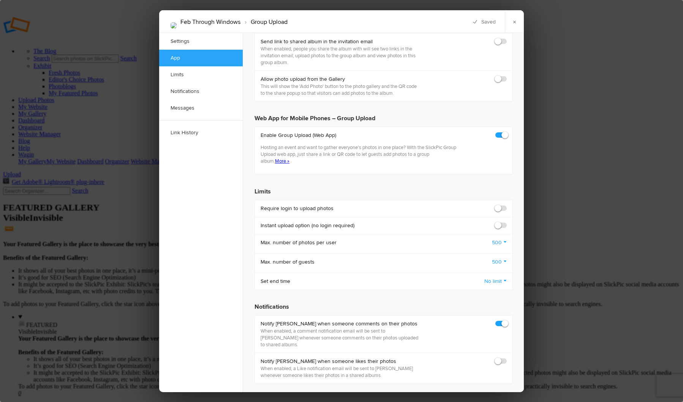
checkbox input "false"
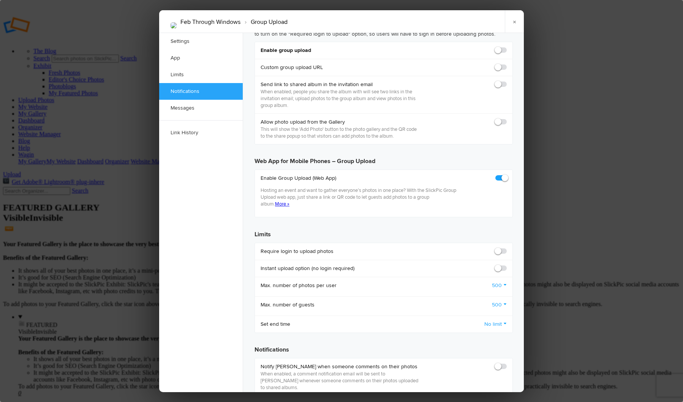
scroll to position [0, 0]
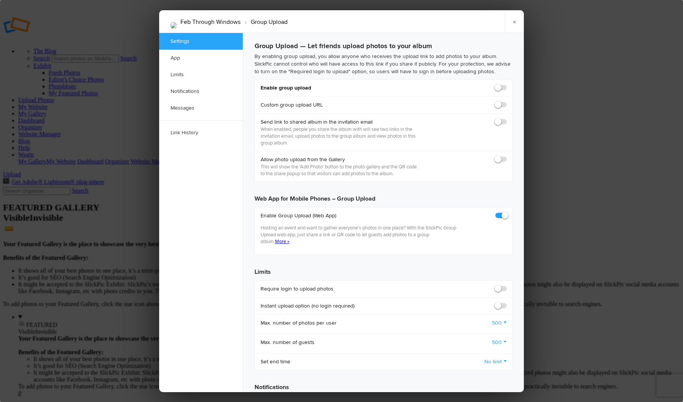
click at [506, 285] on span at bounding box center [506, 285] width 0 height 0
click at [506, 285] on input "checkbox" at bounding box center [506, 285] width 0 height 0
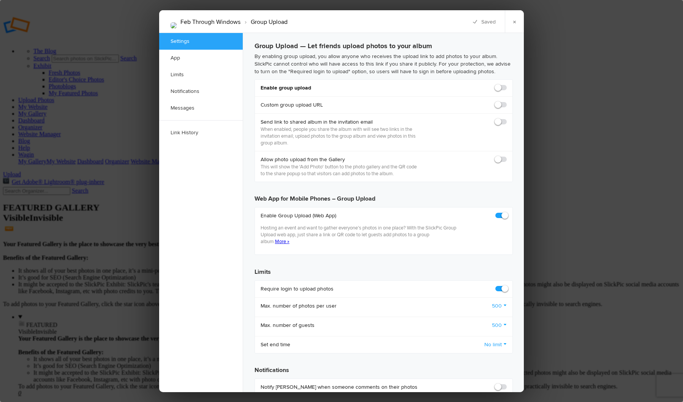
click at [506, 285] on span at bounding box center [506, 285] width 0 height 0
click at [506, 285] on input "checkbox" at bounding box center [506, 285] width 0 height 0
checkbox input "false"
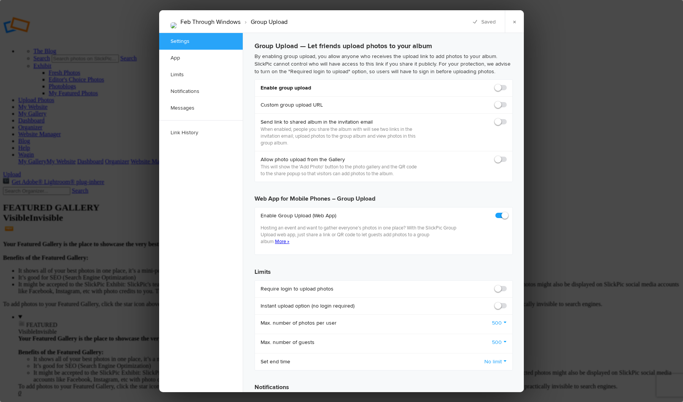
drag, startPoint x: 514, startPoint y: 22, endPoint x: 514, endPoint y: 30, distance: 8.0
click at [514, 22] on link "×" at bounding box center [514, 21] width 19 height 23
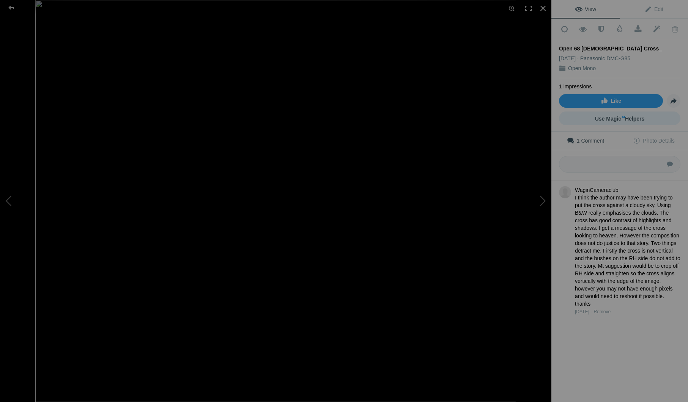
click at [645, 116] on link "Use Magic AI Helpers" at bounding box center [619, 119] width 121 height 14
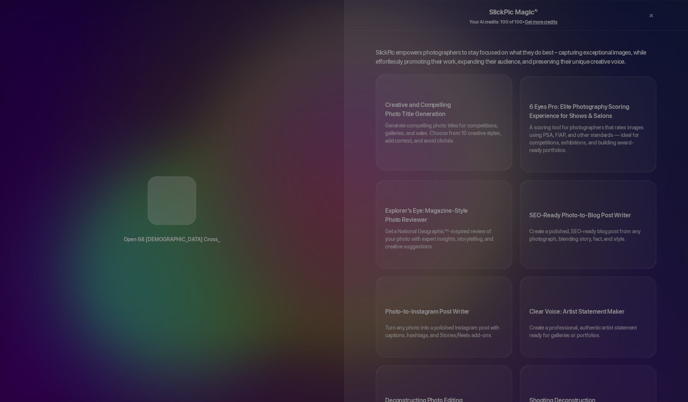
click at [440, 122] on p "Generate compelling photo titles for competitions, galleries, and sales. Choose…" at bounding box center [444, 137] width 118 height 30
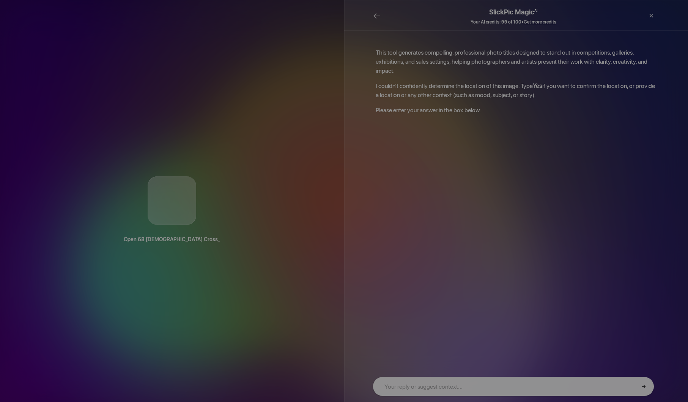
click at [453, 388] on input "text" at bounding box center [513, 386] width 281 height 19
type input "country"
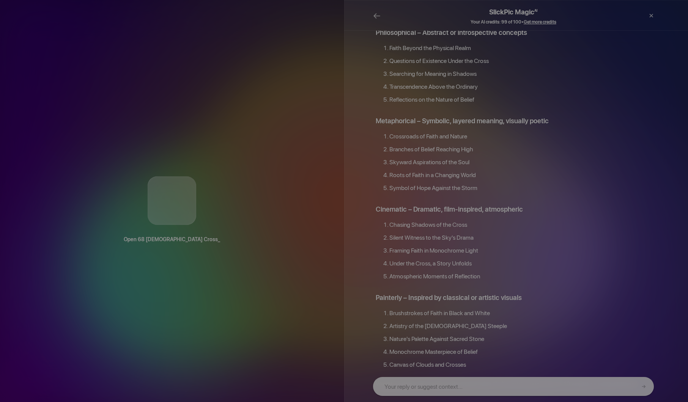
scroll to position [690, 0]
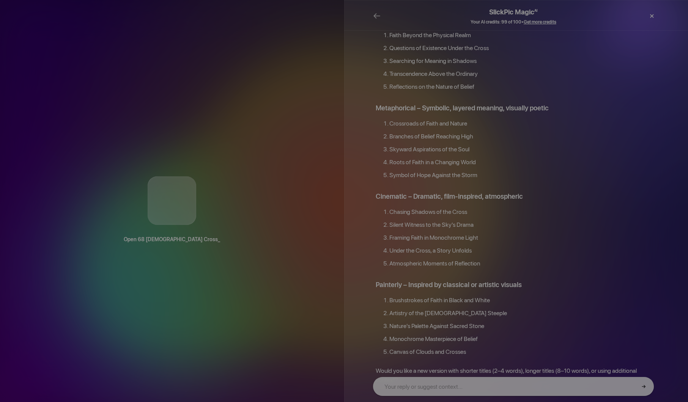
click at [648, 14] on div "×" at bounding box center [651, 15] width 23 height 15
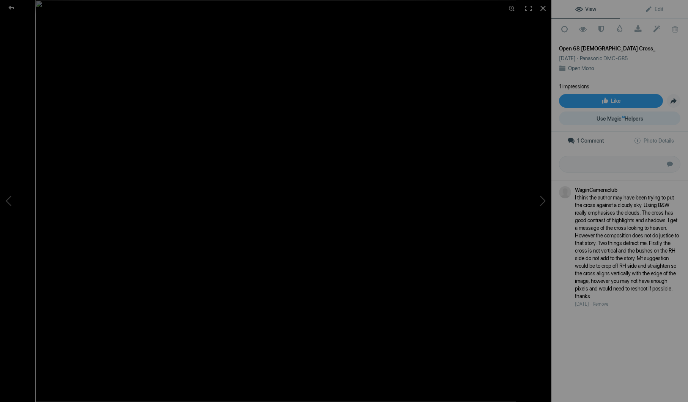
click at [629, 117] on span "Use Magic AI Helpers" at bounding box center [620, 119] width 47 height 6
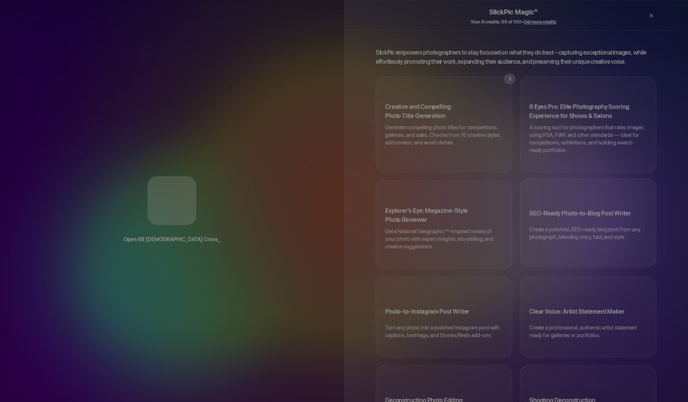
click at [575, 212] on h3 "SEO-Ready Photo-to-Blog Post Writer" at bounding box center [589, 215] width 118 height 21
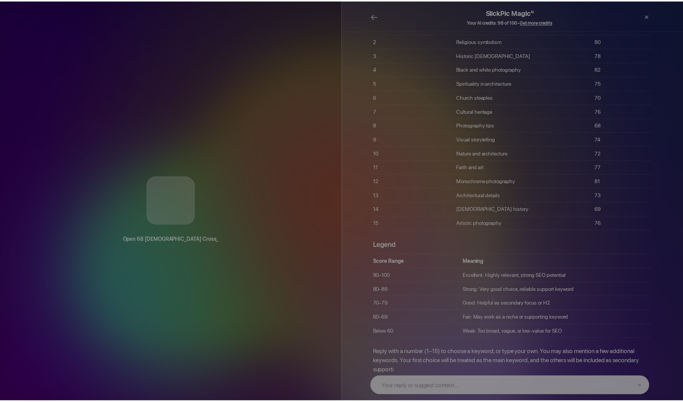
scroll to position [126, 0]
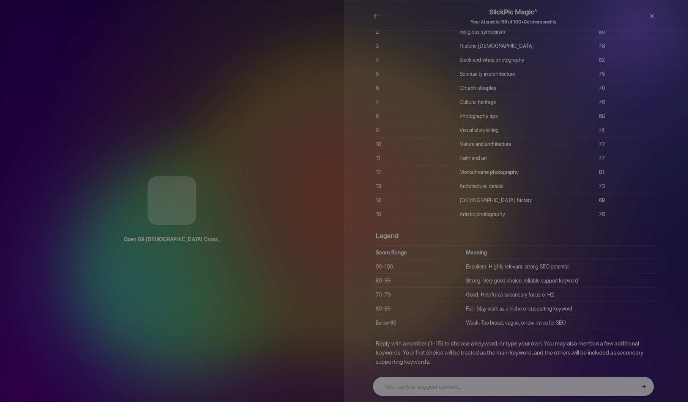
click at [654, 16] on div "×" at bounding box center [651, 15] width 23 height 15
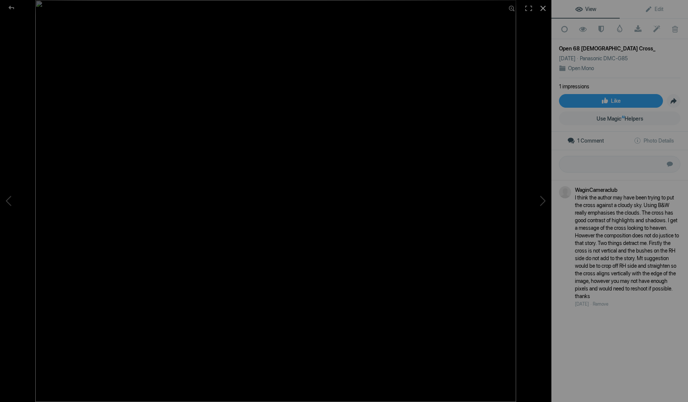
click at [541, 7] on div at bounding box center [543, 8] width 17 height 17
